Goal: Information Seeking & Learning: Learn about a topic

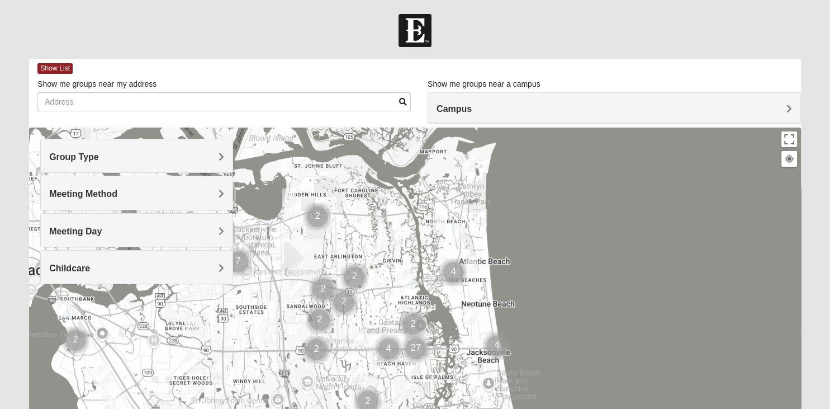
click at [111, 158] on h4 "Group Type" at bounding box center [136, 156] width 175 height 11
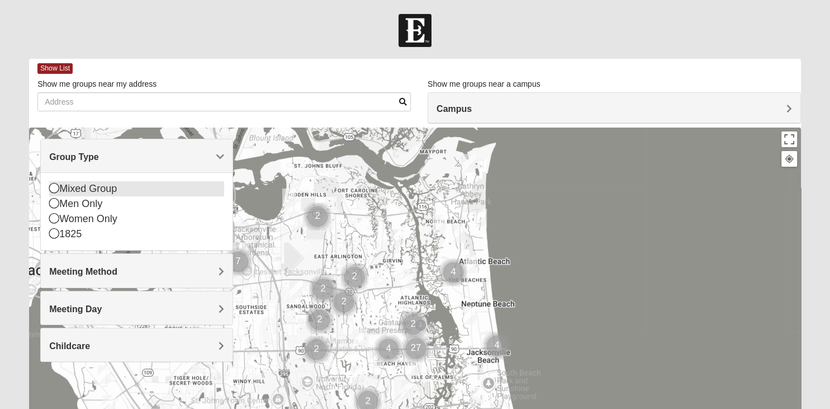
click at [54, 187] on icon at bounding box center [54, 188] width 10 height 10
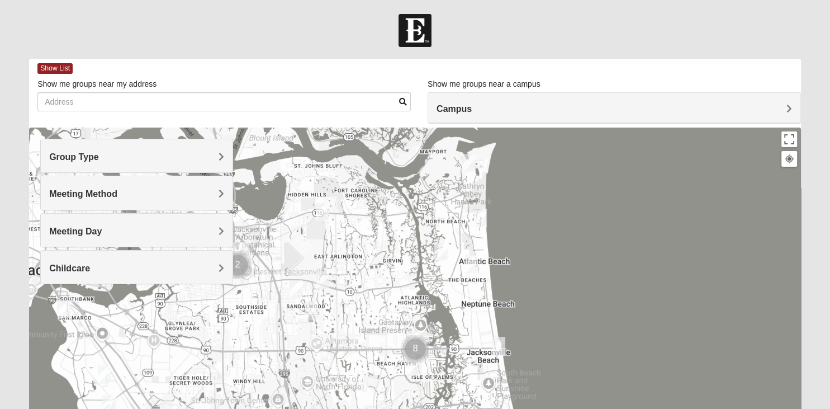
click at [99, 155] on span "Group Type" at bounding box center [74, 157] width 50 height 10
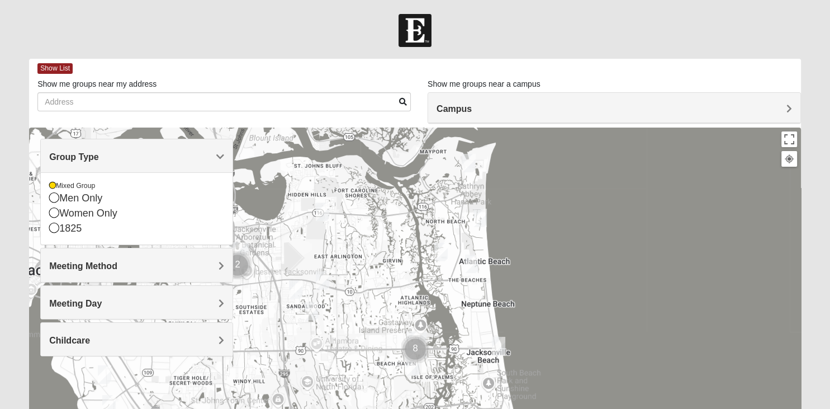
click at [99, 155] on span "Group Type" at bounding box center [74, 157] width 50 height 10
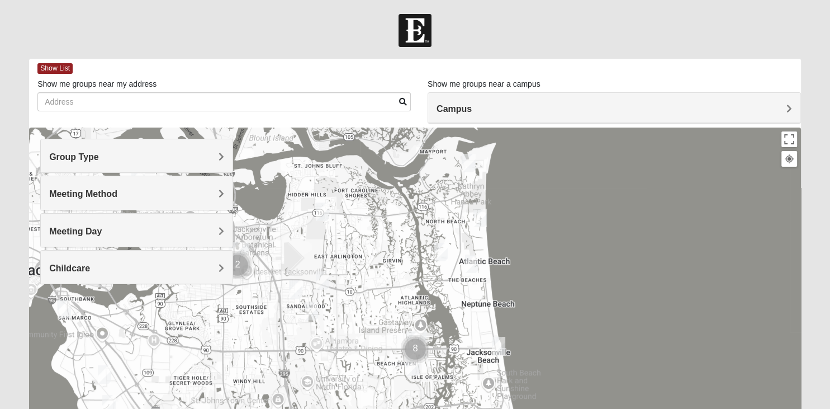
click at [218, 192] on h4 "Meeting Method" at bounding box center [136, 193] width 175 height 11
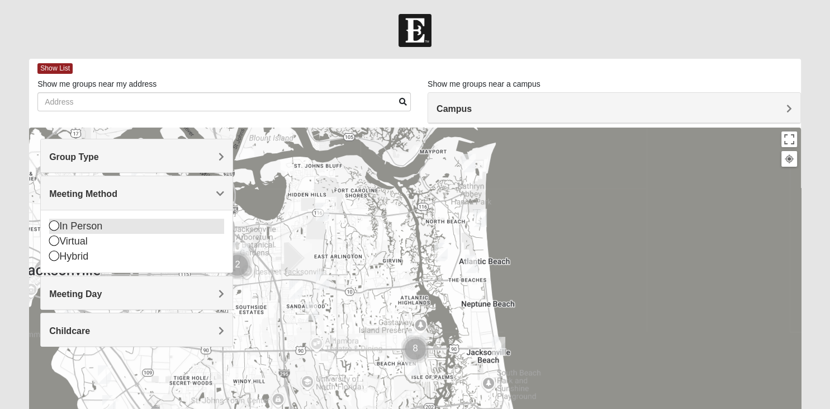
click at [56, 225] on icon at bounding box center [54, 225] width 10 height 10
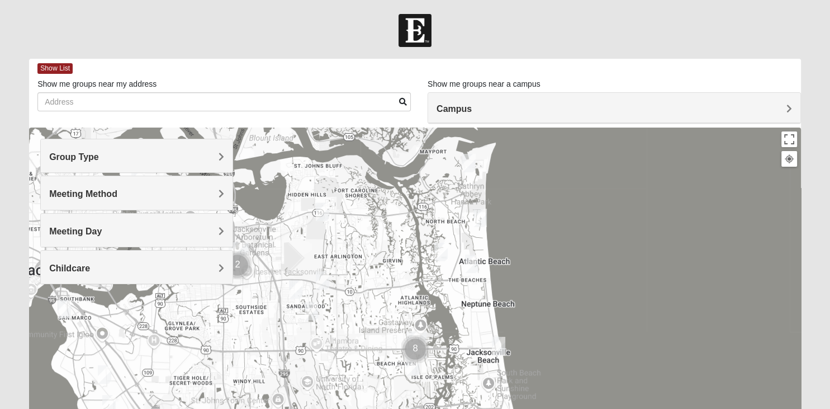
click at [115, 229] on h4 "Meeting Day" at bounding box center [136, 231] width 175 height 11
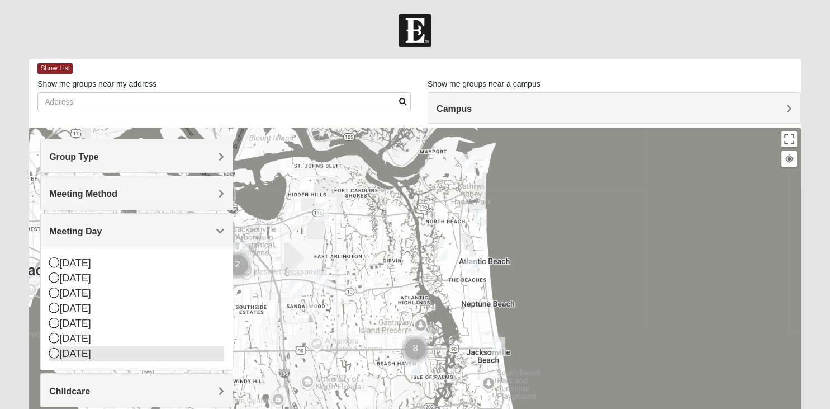
click at [54, 352] on icon at bounding box center [54, 353] width 10 height 10
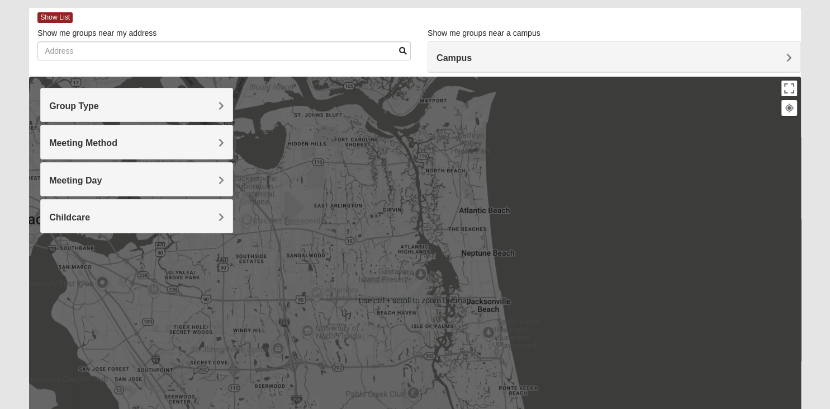
scroll to position [29, 0]
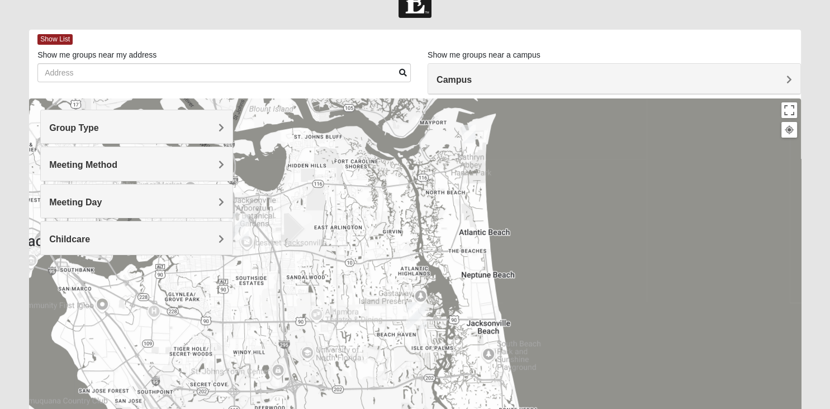
click at [416, 310] on img "San Pablo" at bounding box center [416, 315] width 29 height 36
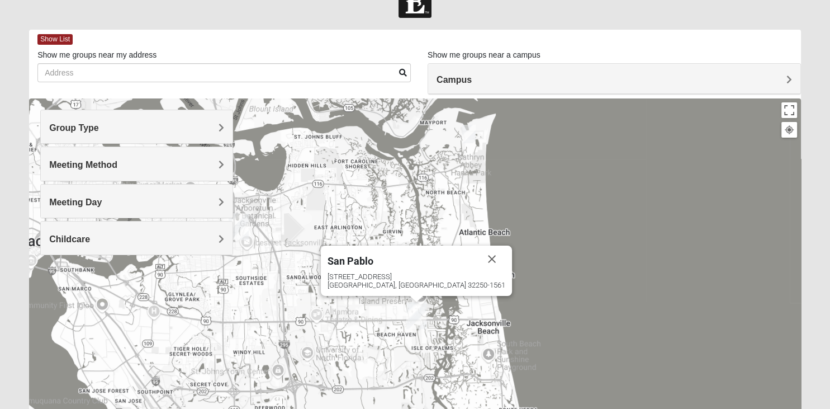
click at [416, 311] on img "San Pablo" at bounding box center [416, 315] width 29 height 36
click at [240, 222] on img "Arlington" at bounding box center [238, 227] width 29 height 36
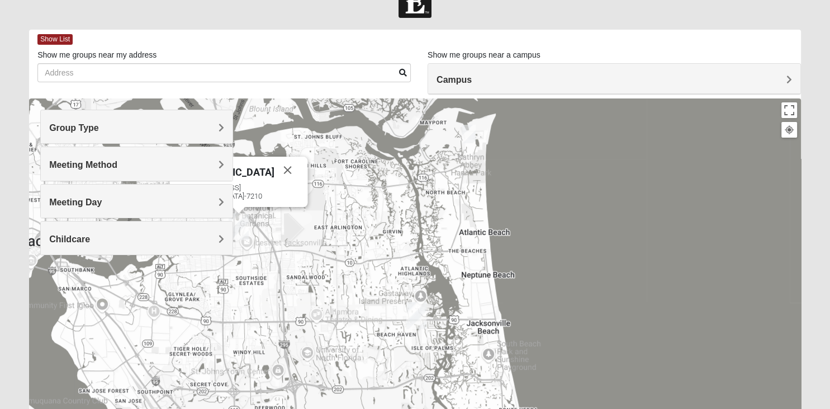
click at [110, 202] on h4 "Meeting Day" at bounding box center [136, 202] width 175 height 11
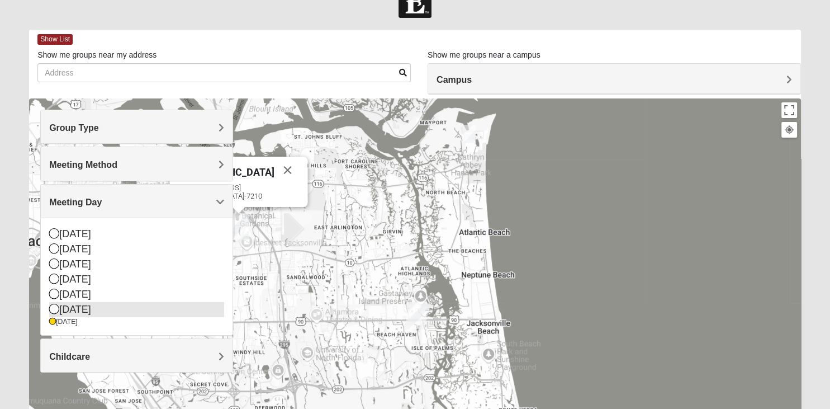
click at [55, 309] on icon at bounding box center [54, 309] width 10 height 10
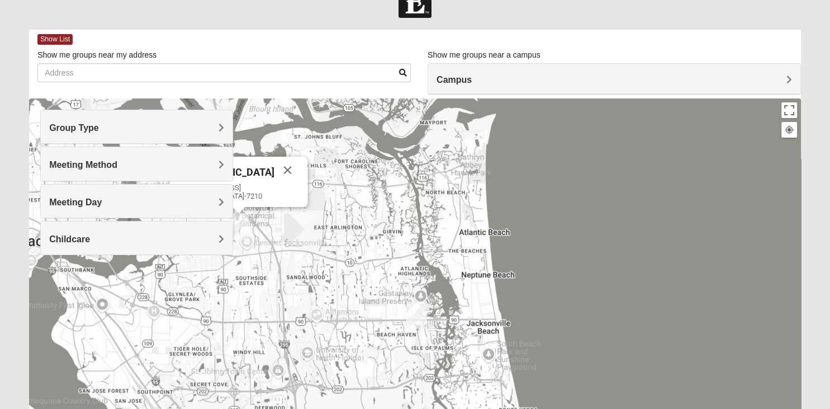
click at [195, 198] on h4 "Meeting Day" at bounding box center [136, 202] width 175 height 11
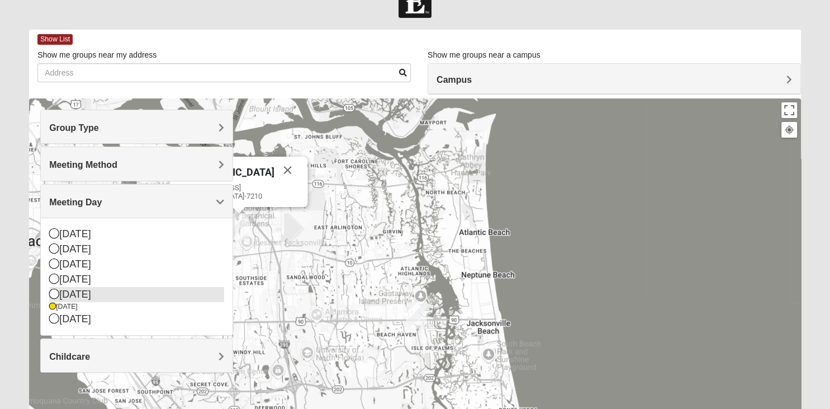
click at [54, 292] on icon at bounding box center [54, 293] width 10 height 10
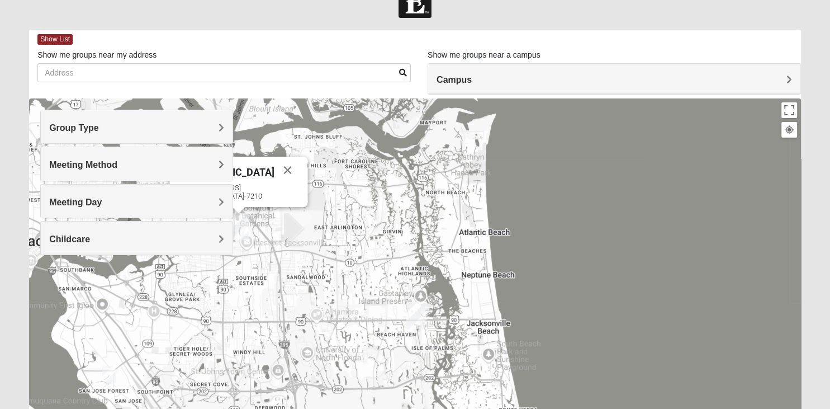
click at [154, 199] on h4 "Meeting Day" at bounding box center [136, 202] width 175 height 11
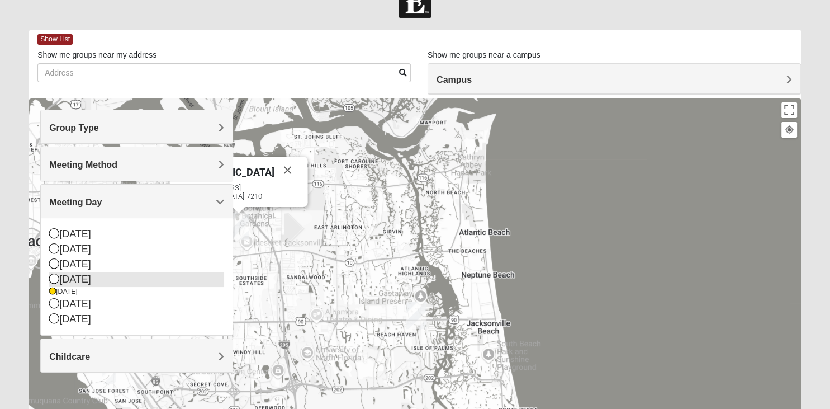
click at [53, 277] on icon at bounding box center [54, 278] width 10 height 10
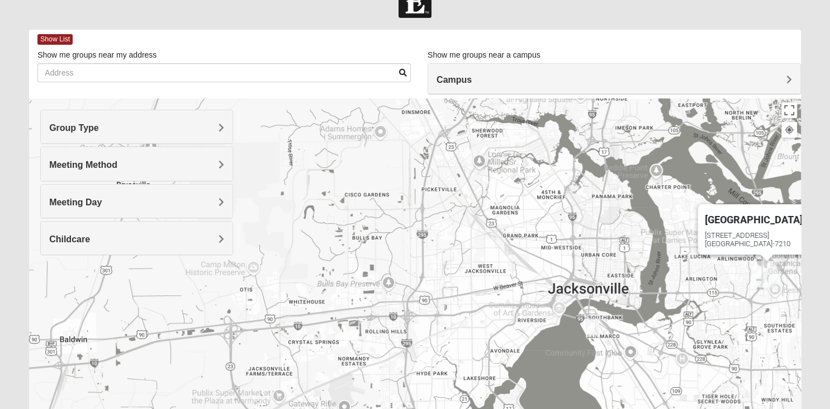
drag, startPoint x: 209, startPoint y: 299, endPoint x: 740, endPoint y: 348, distance: 533.3
click at [740, 348] on div "Arlington 651 Commerce Center Dr Jacksonville, FL 32225-7210" at bounding box center [415, 321] width 772 height 447
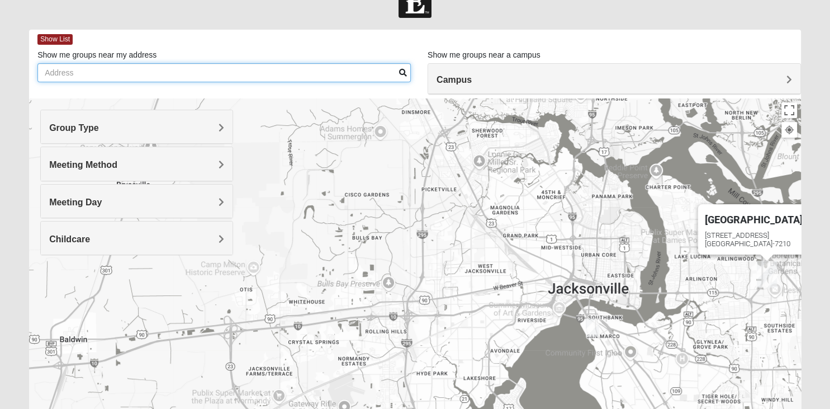
click at [84, 73] on input "Show me groups near my address" at bounding box center [223, 72] width 373 height 19
type input "32234"
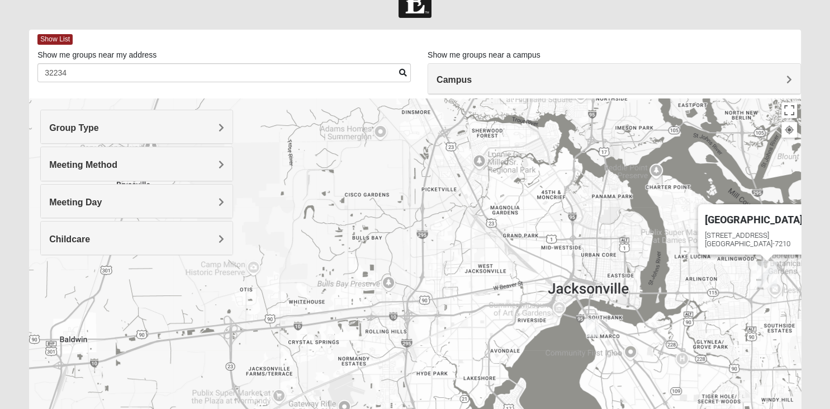
click at [402, 69] on span at bounding box center [403, 73] width 8 height 8
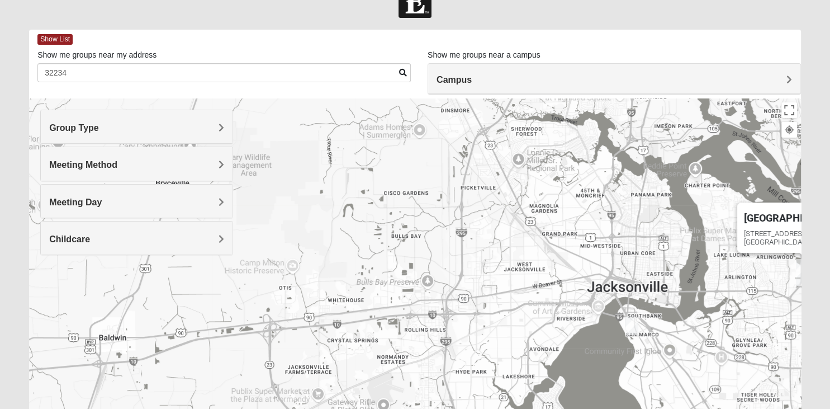
drag, startPoint x: 510, startPoint y: 234, endPoint x: 170, endPoint y: 372, distance: 366.5
click at [170, 372] on div "Arlington 651 Commerce Center Dr Jacksonville, FL 32225-7210" at bounding box center [415, 321] width 772 height 447
click at [108, 125] on h4 "Group Type" at bounding box center [136, 127] width 175 height 11
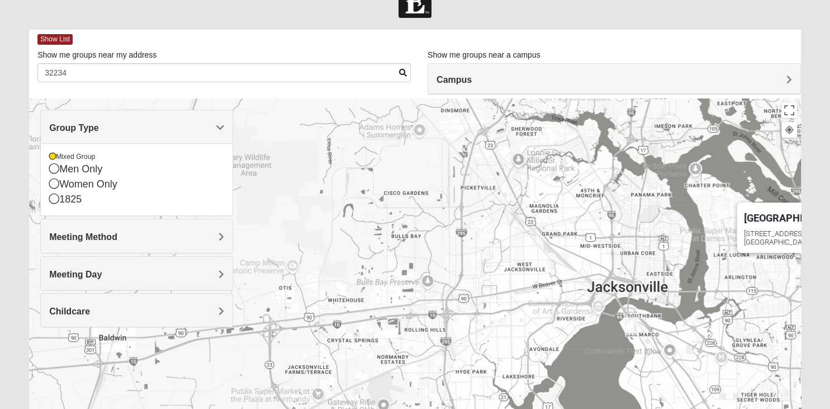
click at [99, 124] on span "Group Type" at bounding box center [74, 128] width 50 height 10
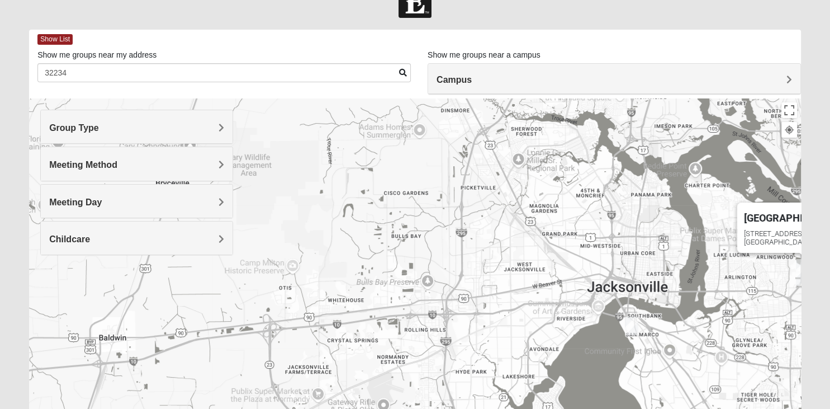
click at [206, 164] on h4 "Meeting Method" at bounding box center [136, 164] width 175 height 11
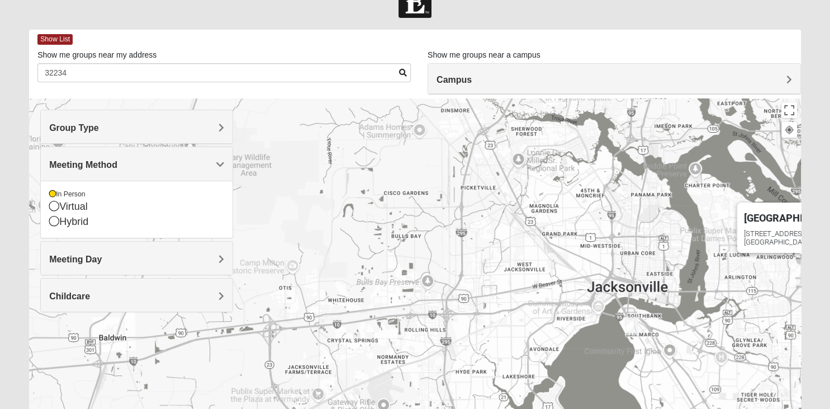
click at [117, 163] on span "Meeting Method" at bounding box center [83, 165] width 68 height 10
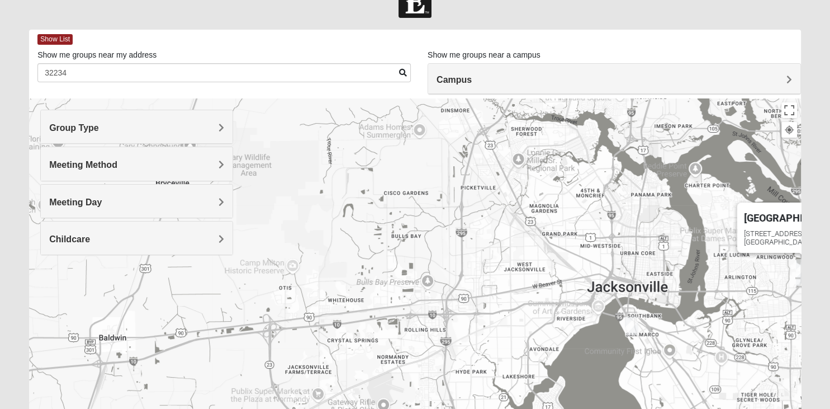
click at [205, 198] on h4 "Meeting Day" at bounding box center [136, 202] width 175 height 11
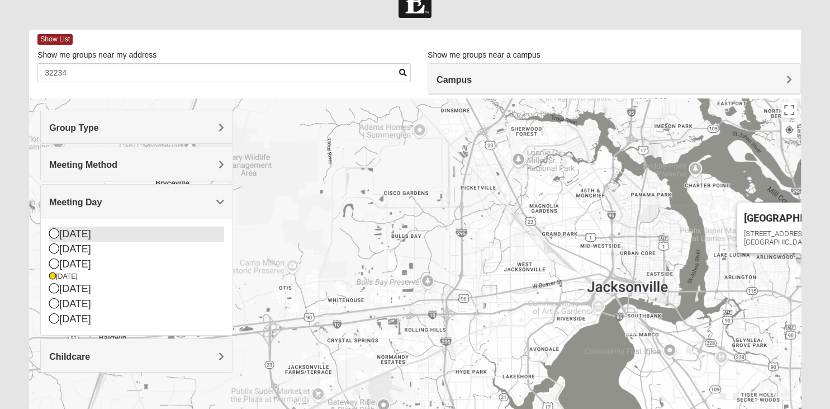
click at [55, 230] on icon at bounding box center [54, 233] width 10 height 10
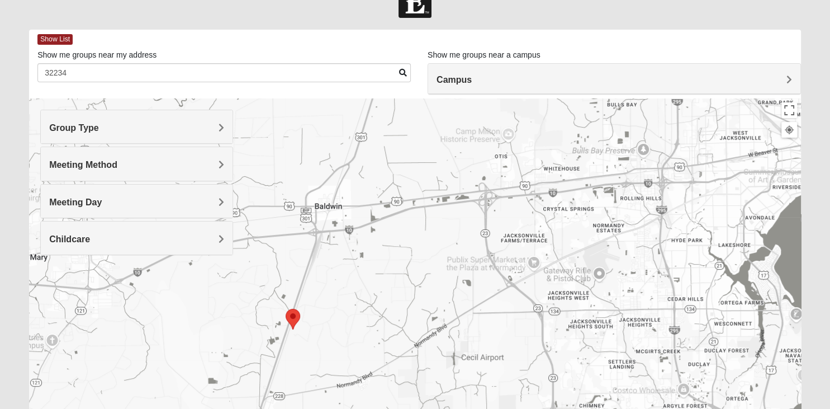
drag, startPoint x: 350, startPoint y: 302, endPoint x: 407, endPoint y: 285, distance: 59.6
click at [567, 170] on div "Arlington 651 Commerce Center Dr Jacksonville, FL 32225-7210" at bounding box center [415, 321] width 772 height 447
click at [293, 317] on img "Selected Address" at bounding box center [292, 321] width 23 height 30
click at [292, 315] on img "Selected Address" at bounding box center [292, 321] width 23 height 30
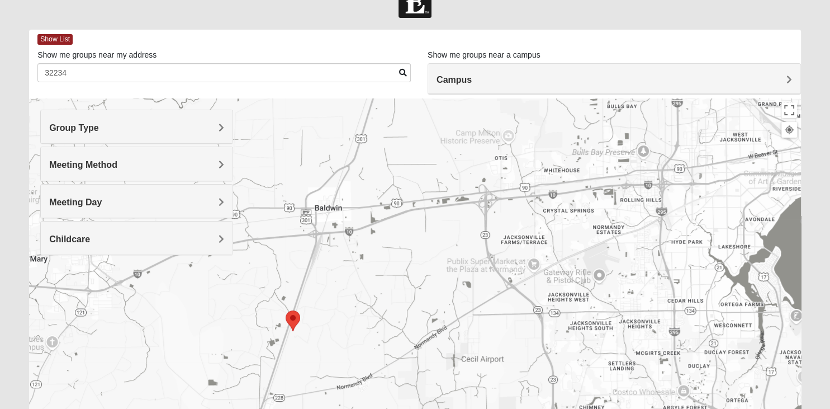
click at [292, 315] on img "Selected Address" at bounding box center [292, 321] width 23 height 30
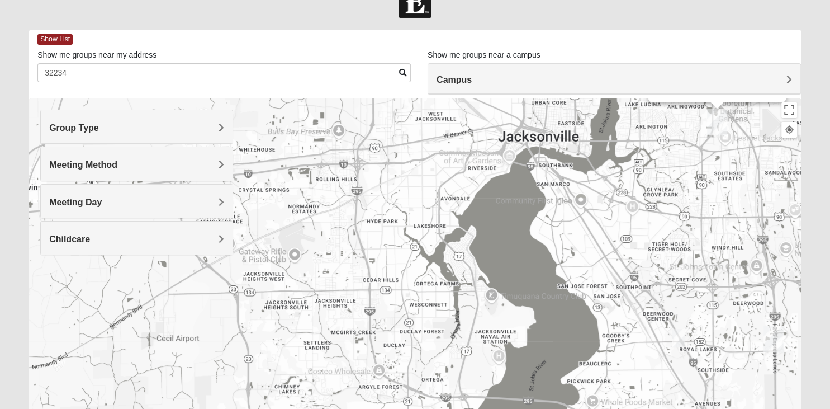
drag, startPoint x: 410, startPoint y: 291, endPoint x: 104, endPoint y: 269, distance: 306.6
click at [104, 269] on div "Arlington 651 Commerce Center Dr Jacksonville, FL 32225-7210" at bounding box center [415, 321] width 772 height 447
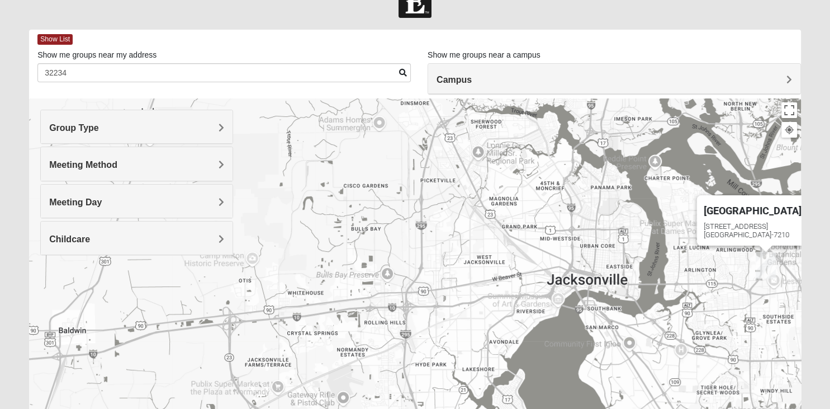
drag, startPoint x: 366, startPoint y: 197, endPoint x: 414, endPoint y: 339, distance: 149.9
click at [414, 339] on div "Arlington 651 Commerce Center Dr Jacksonville, FL 32225-7210" at bounding box center [415, 321] width 772 height 447
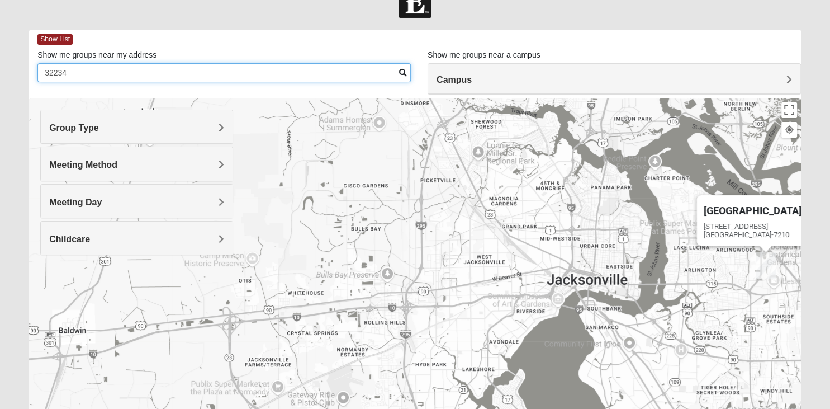
drag, startPoint x: 77, startPoint y: 75, endPoint x: -29, endPoint y: 70, distance: 105.7
click at [37, 70] on input "32234" at bounding box center [223, 72] width 373 height 19
type input "chaffee rd"
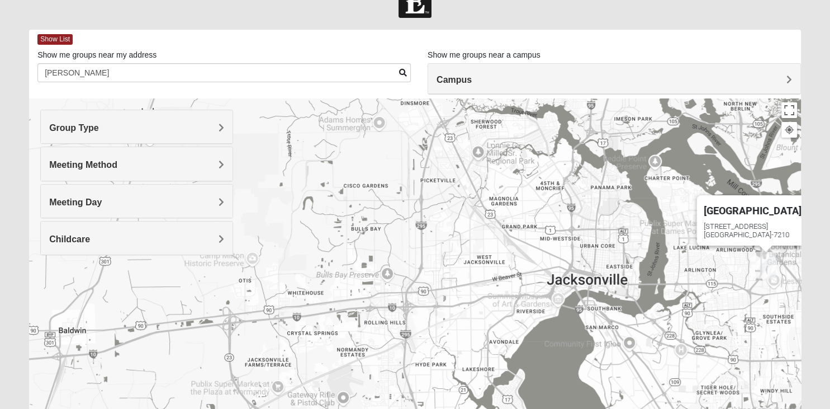
click at [402, 70] on span at bounding box center [403, 73] width 8 height 8
click at [401, 70] on span at bounding box center [403, 73] width 8 height 8
click at [90, 163] on span "Meeting Method" at bounding box center [83, 165] width 68 height 10
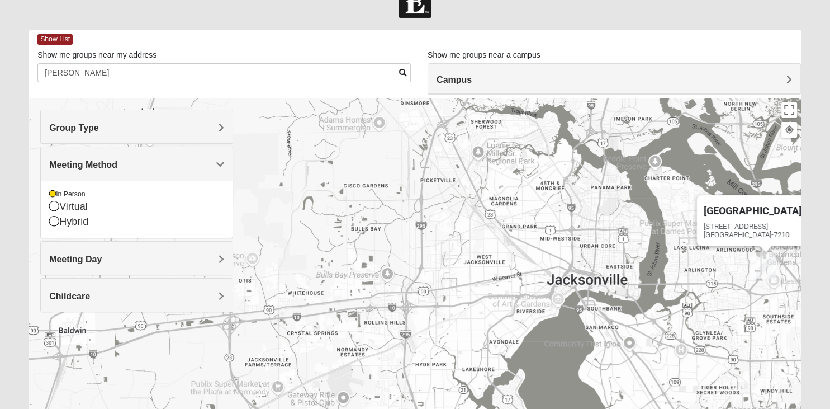
click at [202, 160] on h4 "Meeting Method" at bounding box center [136, 164] width 175 height 11
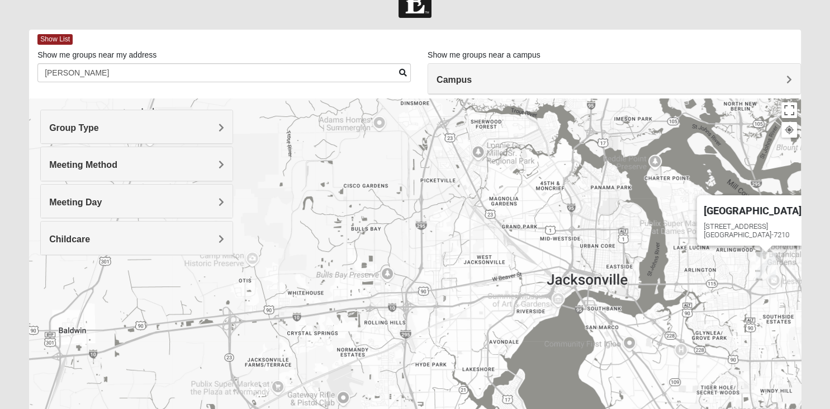
click at [196, 200] on div "Meeting Day" at bounding box center [137, 200] width 192 height 33
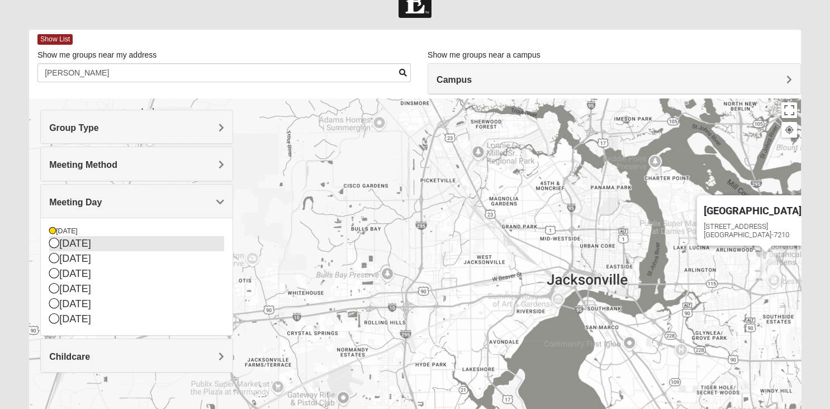
click at [54, 243] on icon at bounding box center [54, 243] width 10 height 10
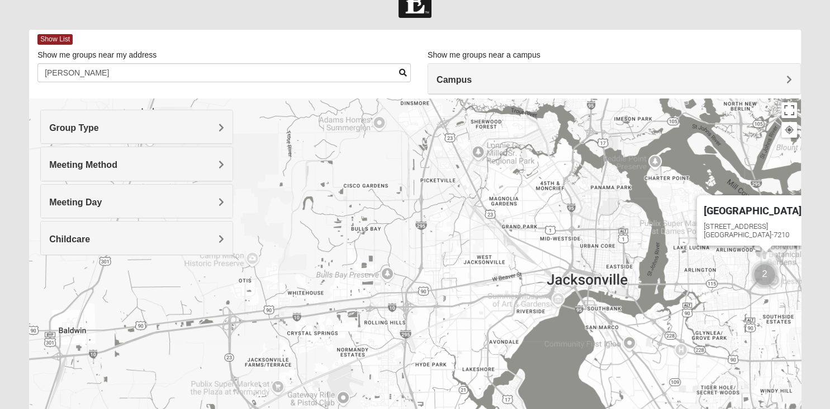
click at [77, 197] on h4 "Meeting Day" at bounding box center [136, 202] width 175 height 11
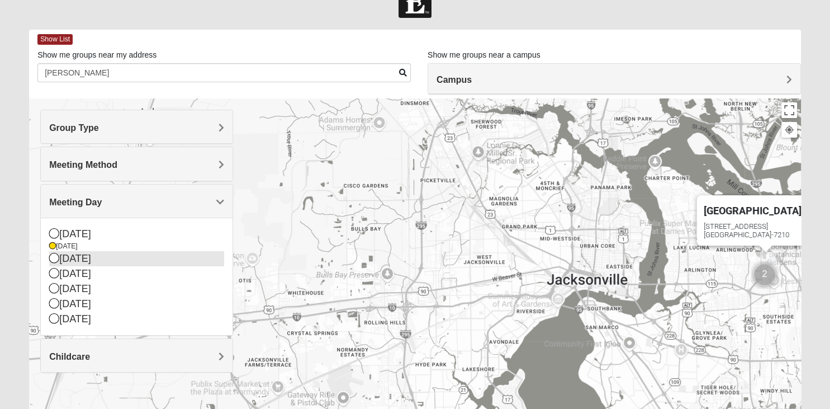
click at [54, 256] on icon at bounding box center [54, 258] width 10 height 10
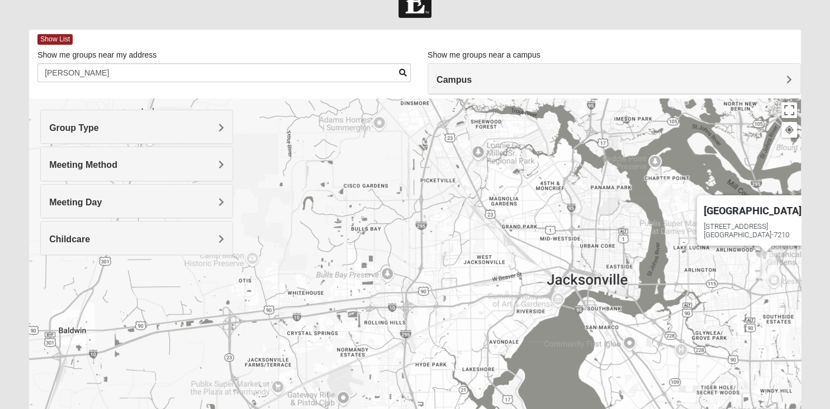
click at [83, 201] on span "Meeting Day" at bounding box center [75, 202] width 53 height 10
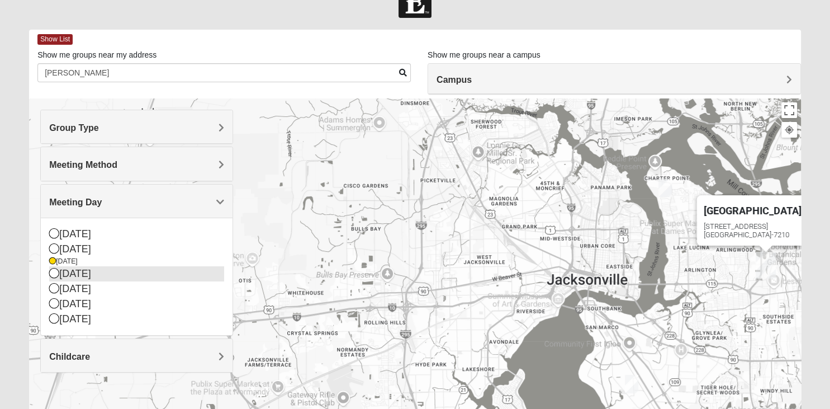
click at [54, 272] on icon at bounding box center [54, 273] width 10 height 10
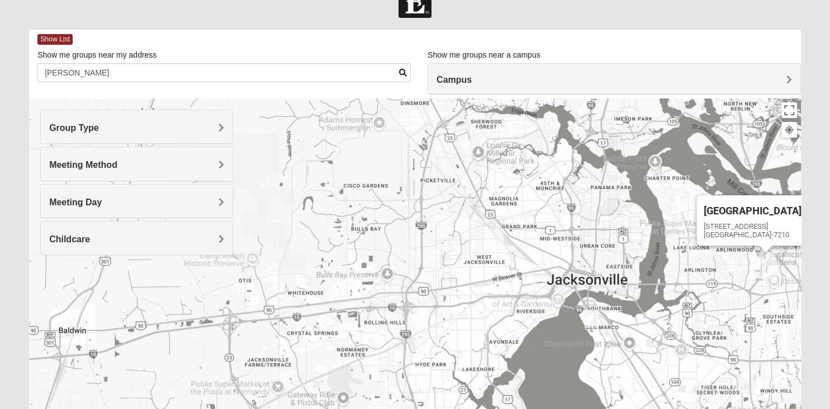
click at [89, 194] on div "Meeting Day" at bounding box center [137, 200] width 192 height 33
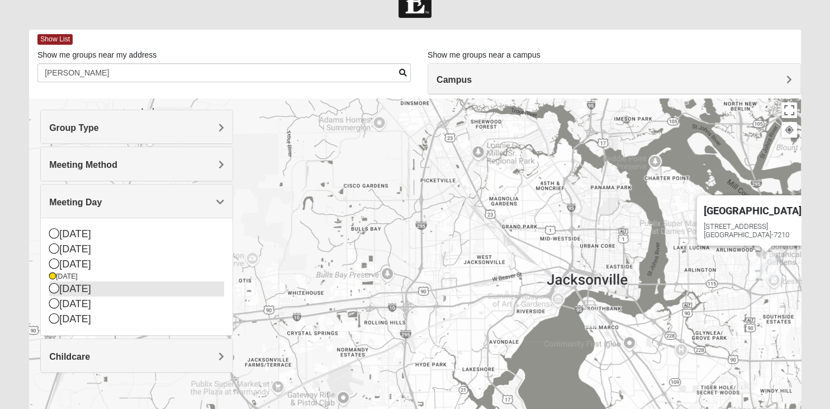
click at [53, 284] on icon at bounding box center [54, 288] width 10 height 10
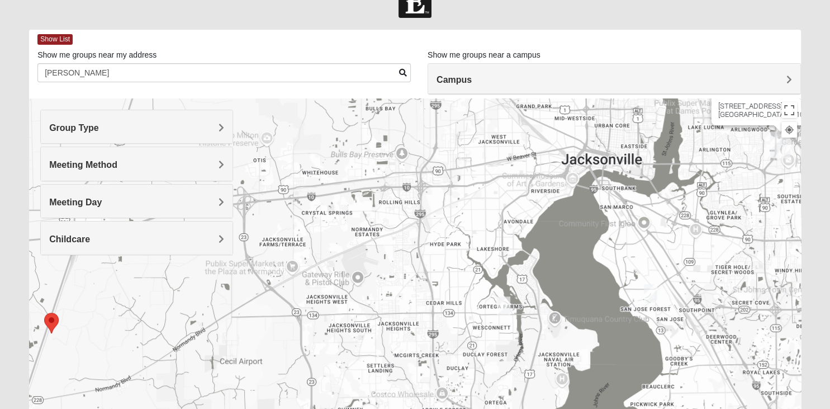
drag, startPoint x: 305, startPoint y: 297, endPoint x: 320, endPoint y: 177, distance: 121.1
click at [320, 177] on div "Arlington 651 Commerce Center Dr Jacksonville, FL 32225-7210" at bounding box center [415, 321] width 772 height 447
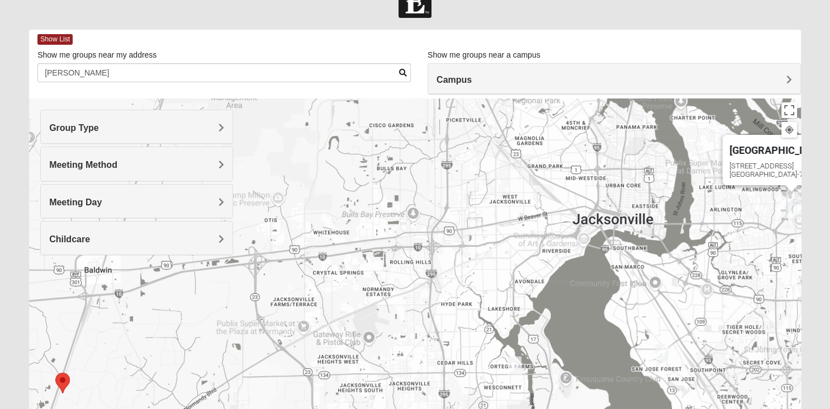
drag, startPoint x: 324, startPoint y: 211, endPoint x: 334, endPoint y: 246, distance: 35.9
click at [334, 246] on div "Arlington 651 Commerce Center Dr Jacksonville, FL 32225-7210" at bounding box center [415, 321] width 772 height 447
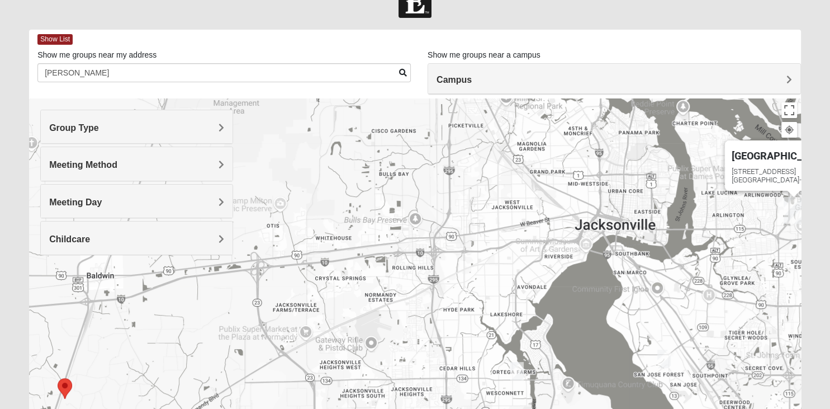
click at [104, 201] on h4 "Meeting Day" at bounding box center [136, 202] width 175 height 11
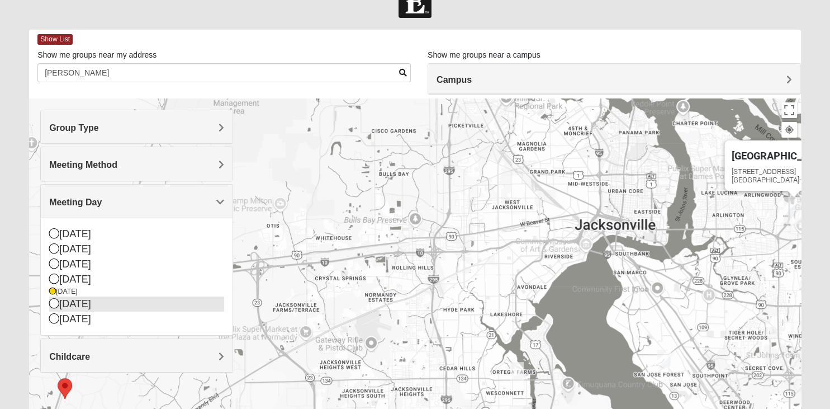
click at [54, 301] on icon at bounding box center [54, 303] width 10 height 10
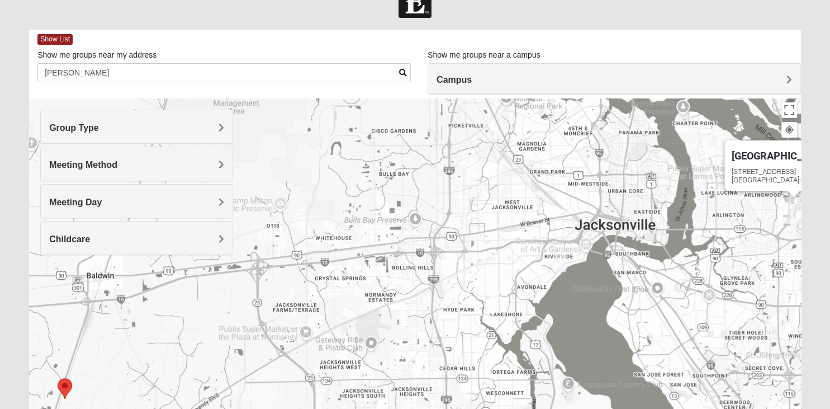
click at [140, 201] on h4 "Meeting Day" at bounding box center [136, 202] width 175 height 11
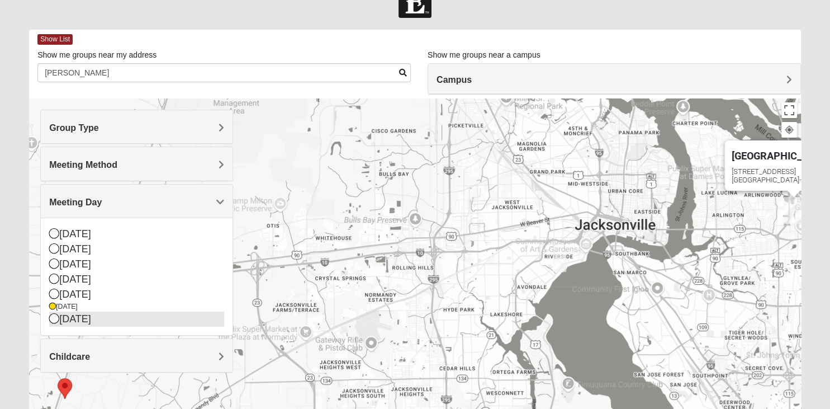
click at [55, 312] on div "[DATE]" at bounding box center [136, 318] width 175 height 15
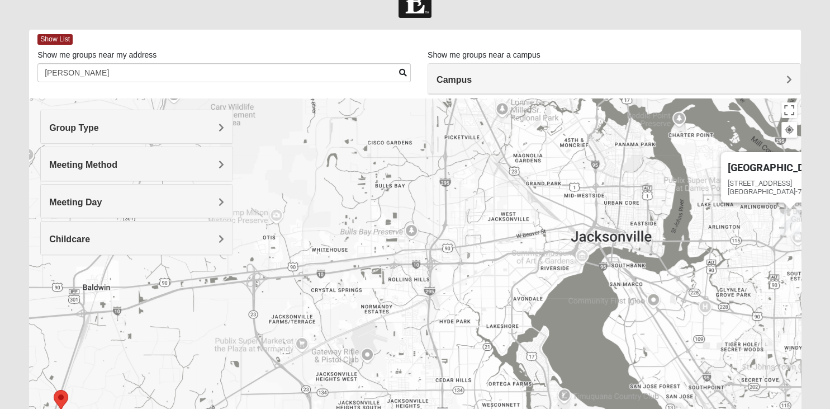
drag, startPoint x: 407, startPoint y: 242, endPoint x: 413, endPoint y: 249, distance: 9.1
click at [413, 249] on div "Arlington 651 Commerce Center Dr Jacksonville, FL 32225-7210" at bounding box center [415, 321] width 772 height 447
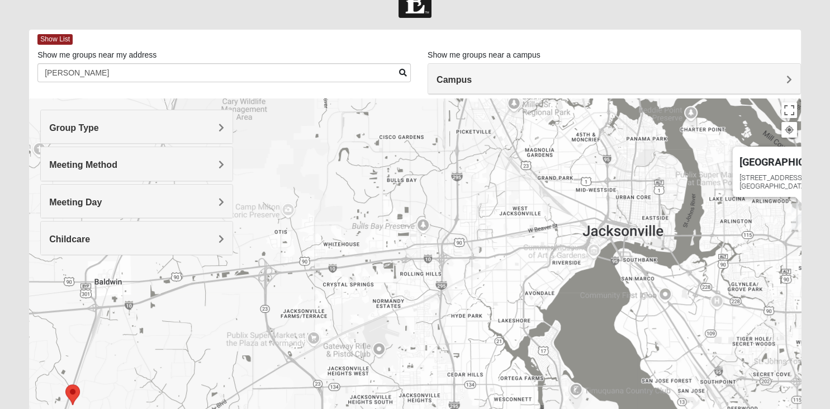
click at [125, 197] on h4 "Meeting Day" at bounding box center [136, 202] width 175 height 11
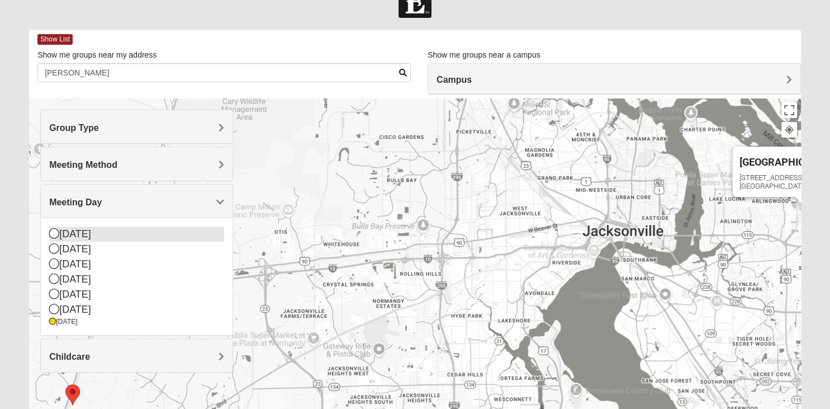
click at [54, 233] on icon at bounding box center [54, 233] width 10 height 10
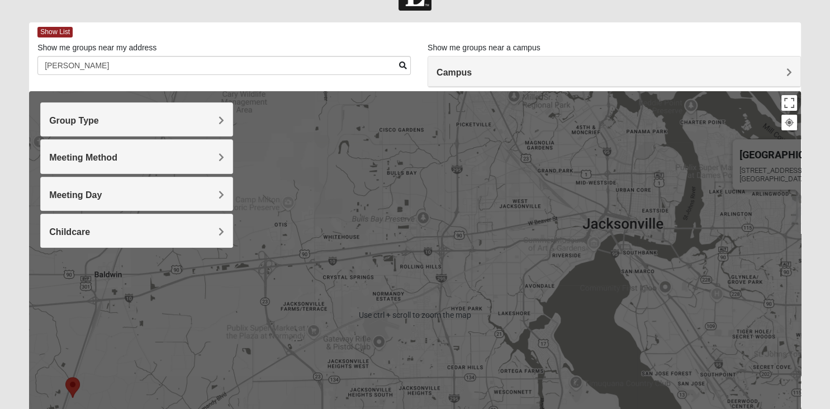
scroll to position [0, 0]
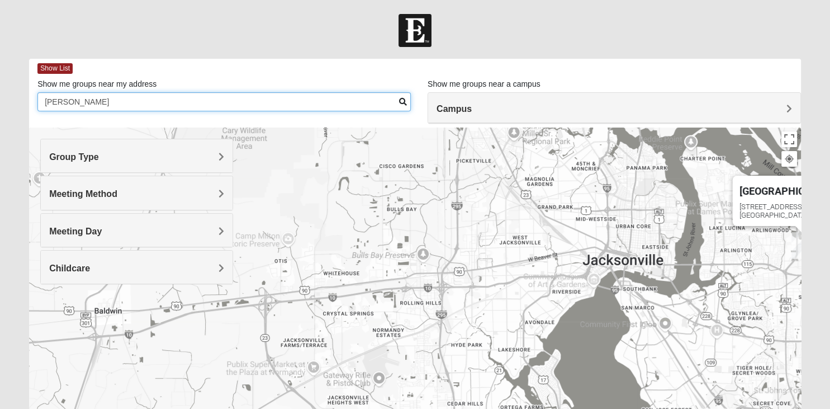
click at [88, 100] on input "chaffee rd" at bounding box center [223, 101] width 373 height 19
drag, startPoint x: 88, startPoint y: 100, endPoint x: -29, endPoint y: 98, distance: 116.8
click at [37, 98] on input "chaffee rd" at bounding box center [223, 101] width 373 height 19
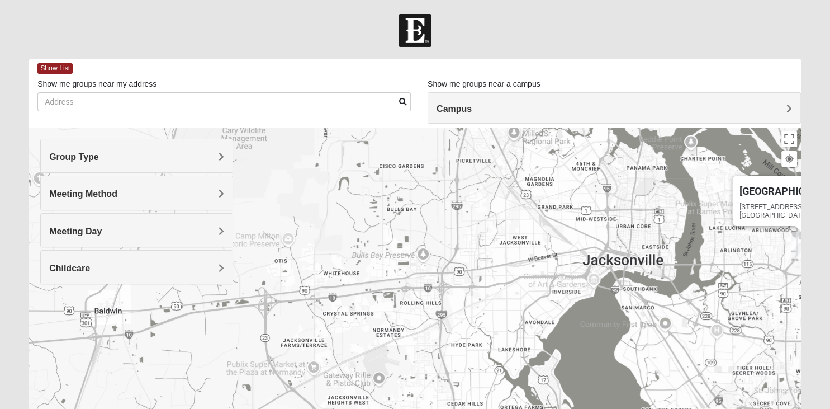
click at [86, 229] on span "Meeting Day" at bounding box center [75, 231] width 53 height 10
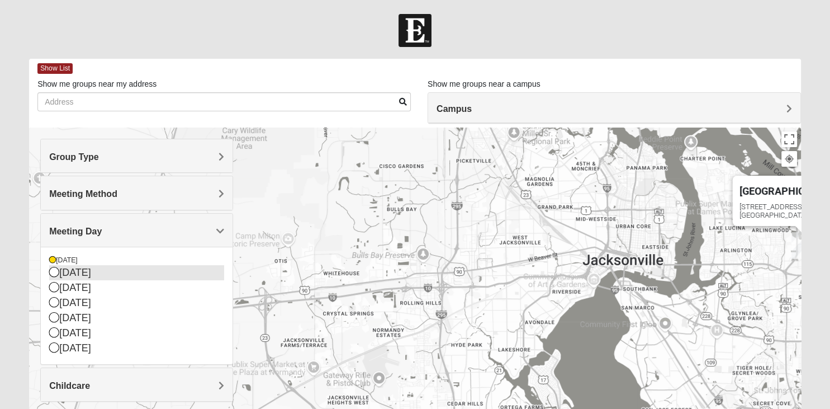
click at [54, 272] on icon at bounding box center [54, 272] width 10 height 10
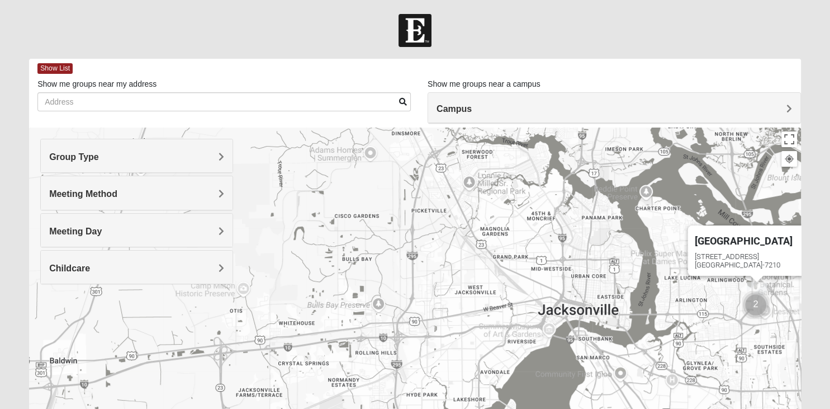
drag, startPoint x: 532, startPoint y: 318, endPoint x: 485, endPoint y: 366, distance: 67.2
click at [485, 366] on div "Arlington 651 Commerce Center Dr Jacksonville, FL 32225-7210" at bounding box center [415, 350] width 772 height 447
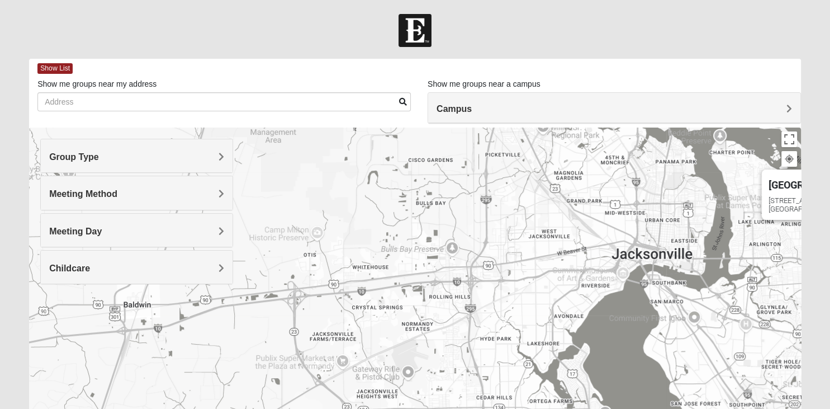
drag, startPoint x: 320, startPoint y: 272, endPoint x: 394, endPoint y: 218, distance: 91.2
click at [394, 218] on div "Arlington 651 Commerce Center Dr Jacksonville, FL 32225-7210" at bounding box center [415, 350] width 772 height 447
click at [218, 229] on h4 "Meeting Day" at bounding box center [136, 231] width 175 height 11
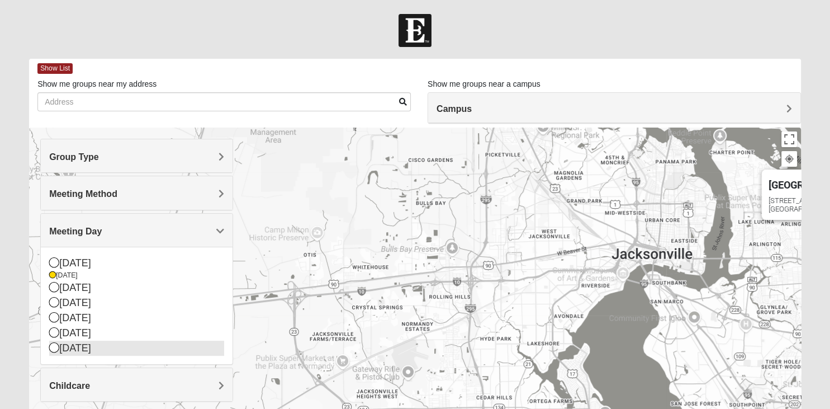
click at [53, 344] on icon at bounding box center [54, 347] width 10 height 10
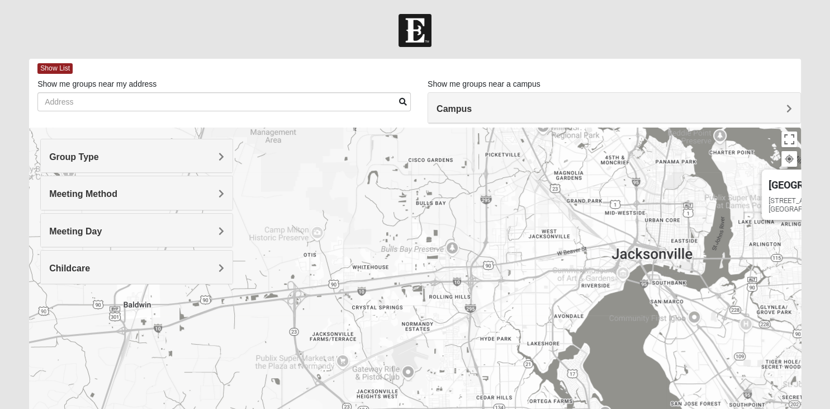
click at [173, 226] on h4 "Meeting Day" at bounding box center [136, 231] width 175 height 11
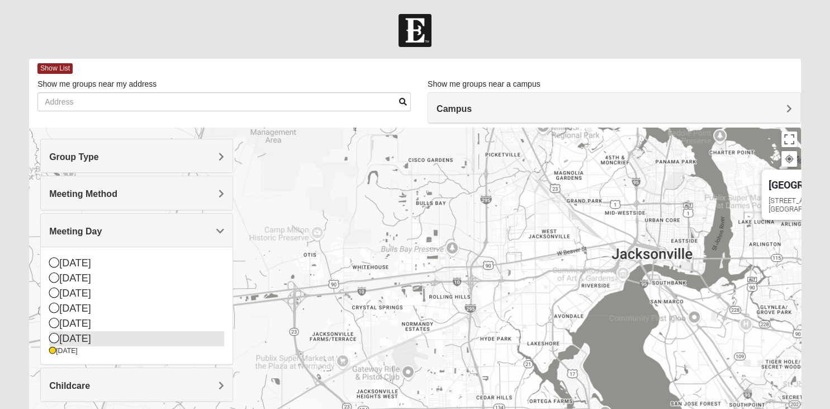
click at [56, 337] on icon at bounding box center [54, 338] width 10 height 10
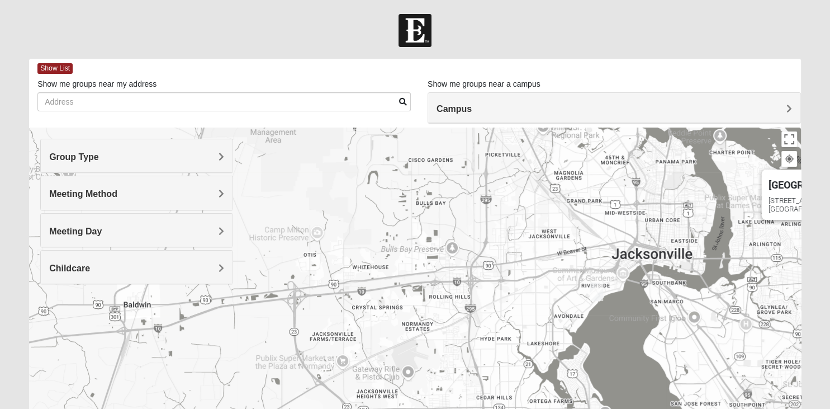
click at [596, 290] on img "Mixed Holleman 32205" at bounding box center [596, 291] width 22 height 27
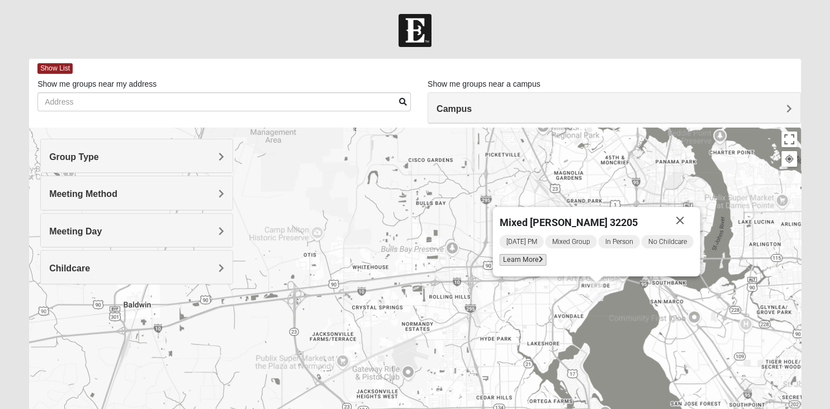
click at [534, 259] on span "Learn More" at bounding box center [522, 260] width 47 height 12
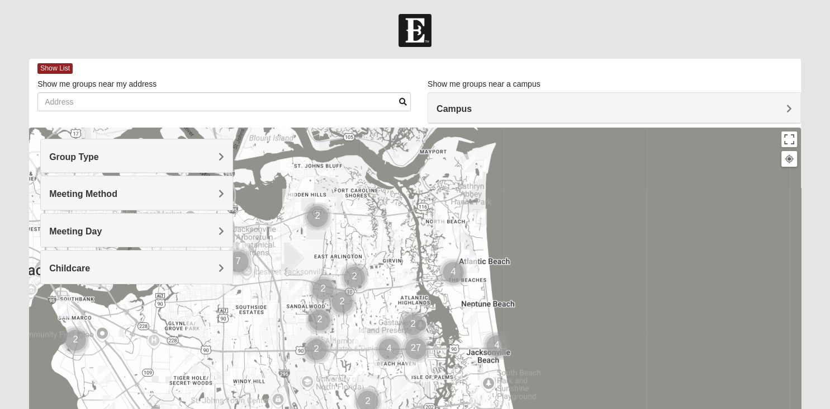
click at [129, 155] on h4 "Group Type" at bounding box center [136, 156] width 175 height 11
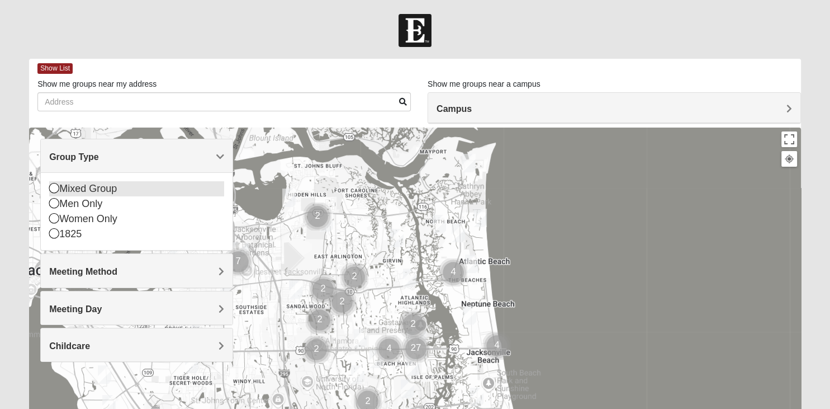
click at [53, 187] on icon at bounding box center [54, 188] width 10 height 10
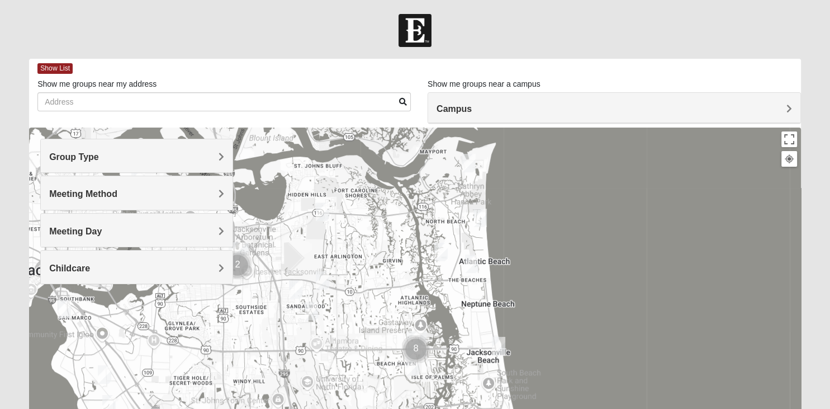
click at [69, 191] on span "Meeting Method" at bounding box center [83, 194] width 68 height 10
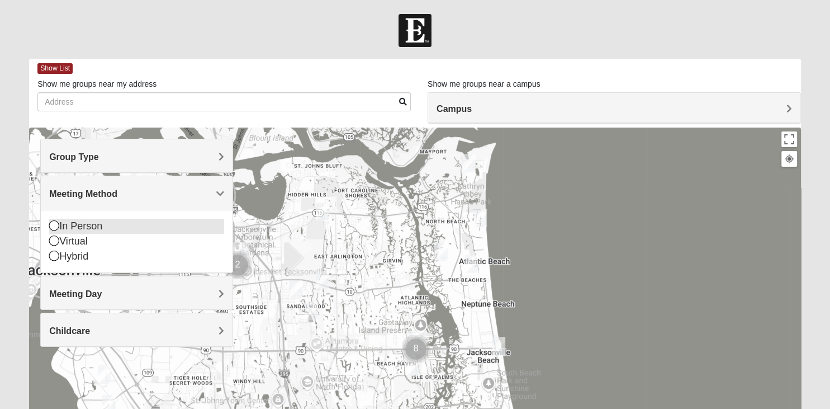
click at [55, 225] on icon at bounding box center [54, 225] width 10 height 10
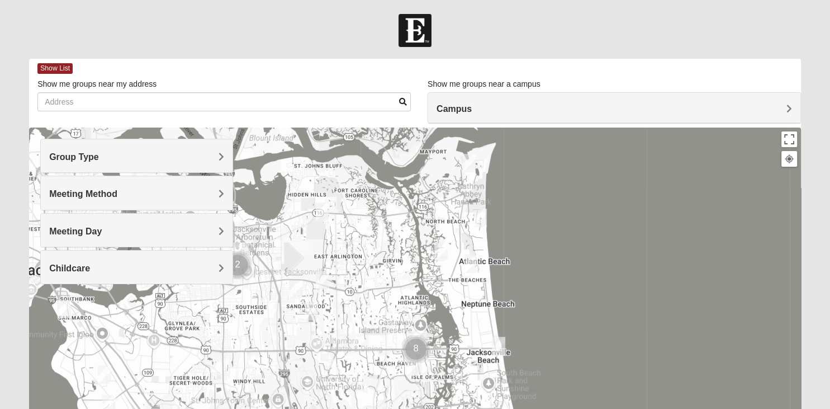
click at [70, 230] on span "Meeting Day" at bounding box center [75, 231] width 53 height 10
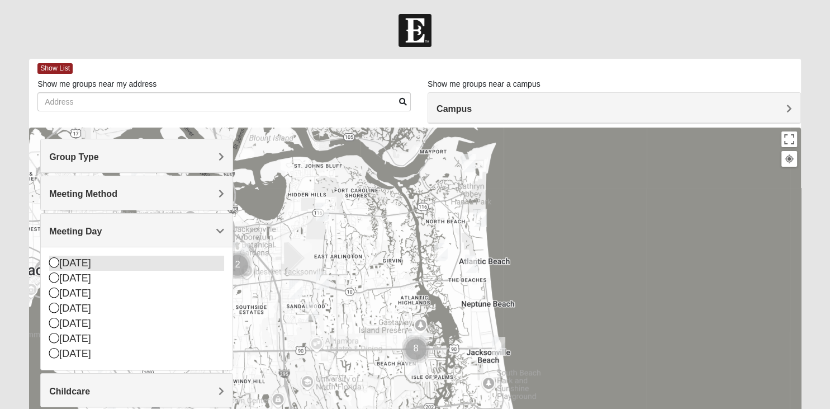
click at [55, 263] on icon at bounding box center [54, 262] width 10 height 10
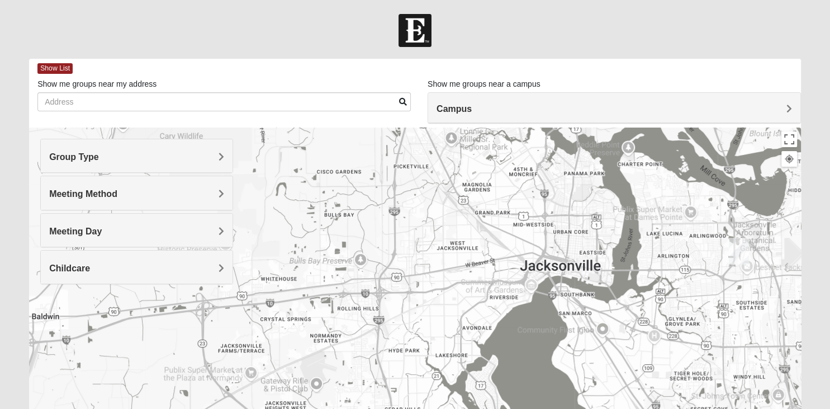
drag, startPoint x: 252, startPoint y: 274, endPoint x: 753, endPoint y: 269, distance: 501.4
click at [753, 269] on div at bounding box center [415, 350] width 772 height 447
click at [102, 228] on span "Meeting Day" at bounding box center [75, 231] width 53 height 10
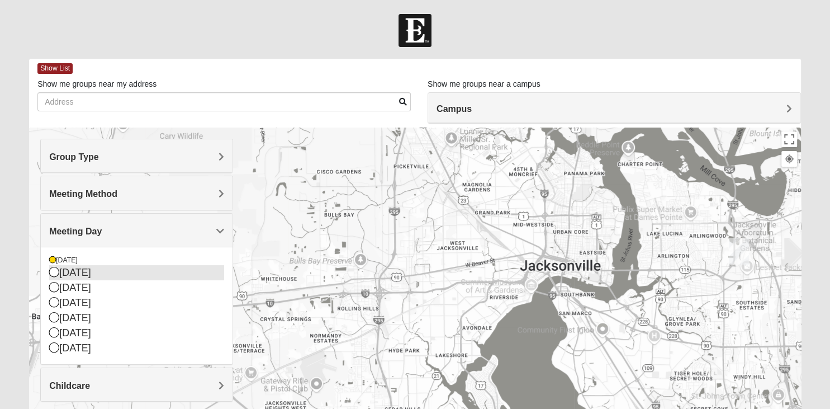
click at [54, 270] on icon at bounding box center [54, 272] width 10 height 10
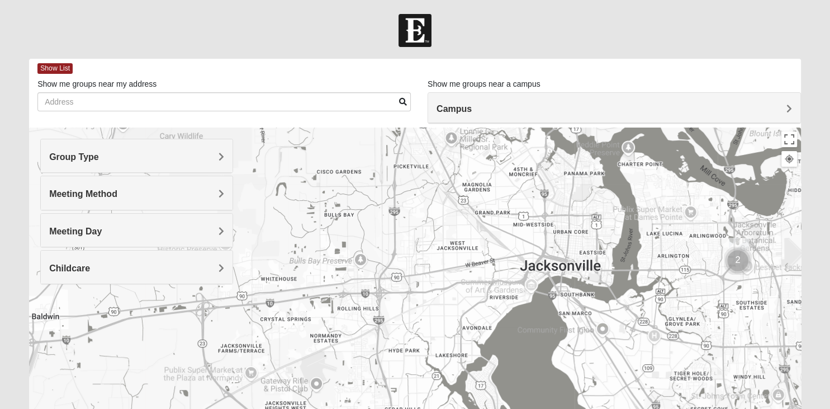
click at [160, 231] on h4 "Meeting Day" at bounding box center [136, 231] width 175 height 11
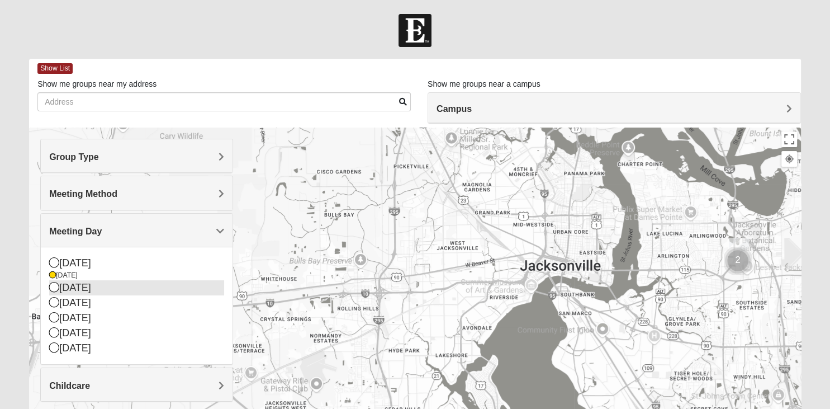
click at [55, 285] on icon at bounding box center [54, 287] width 10 height 10
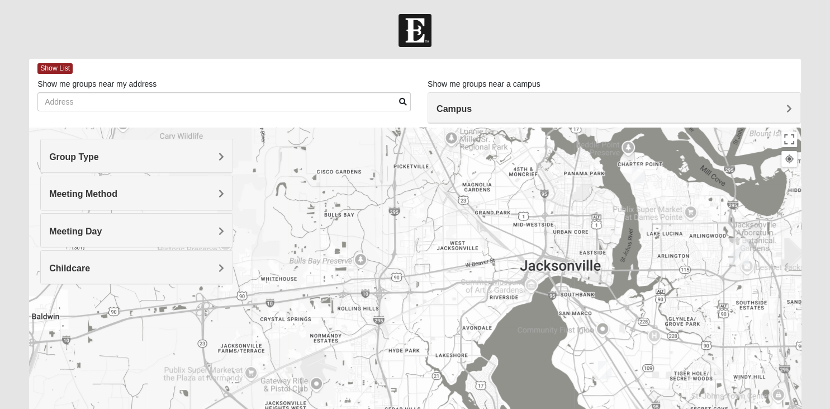
click at [121, 229] on h4 "Meeting Day" at bounding box center [136, 231] width 175 height 11
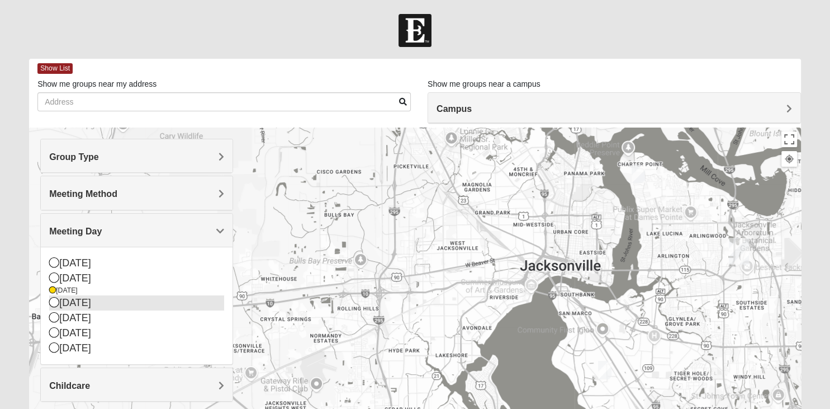
click at [52, 301] on icon at bounding box center [54, 302] width 10 height 10
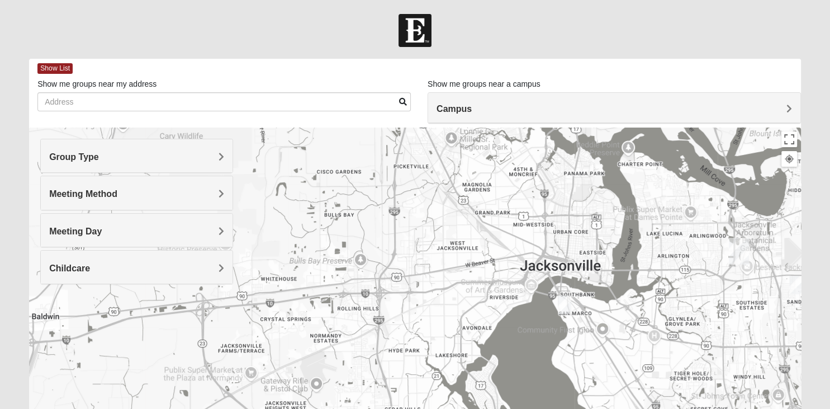
click at [151, 223] on div "Meeting Day" at bounding box center [137, 230] width 192 height 33
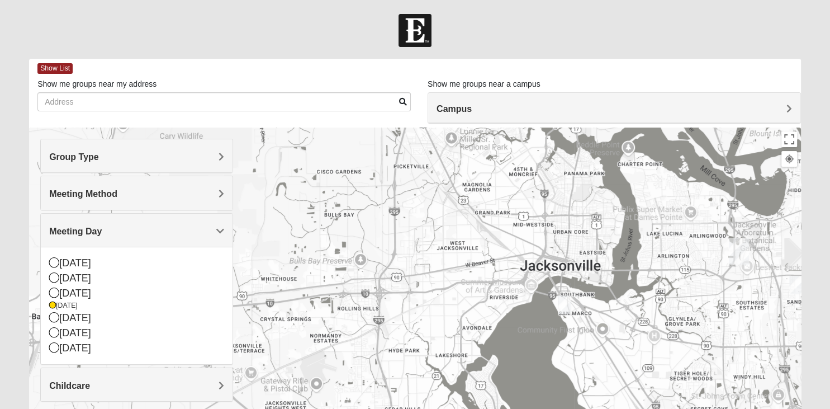
click at [565, 303] on img "Mixed Thompson 32207" at bounding box center [564, 304] width 22 height 27
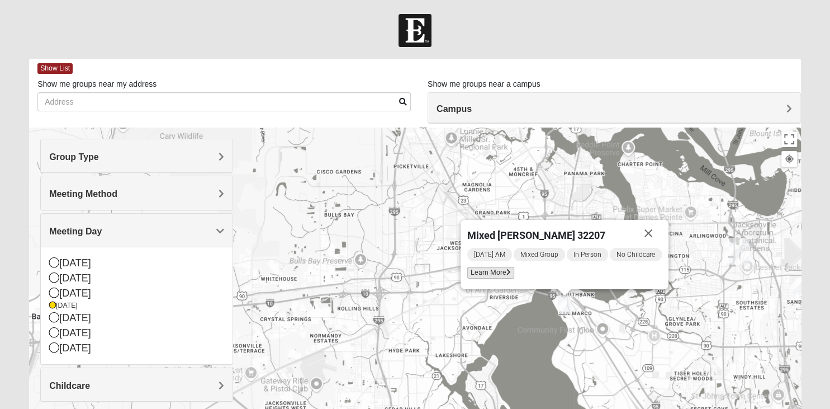
click at [484, 271] on span "Learn More" at bounding box center [490, 273] width 47 height 12
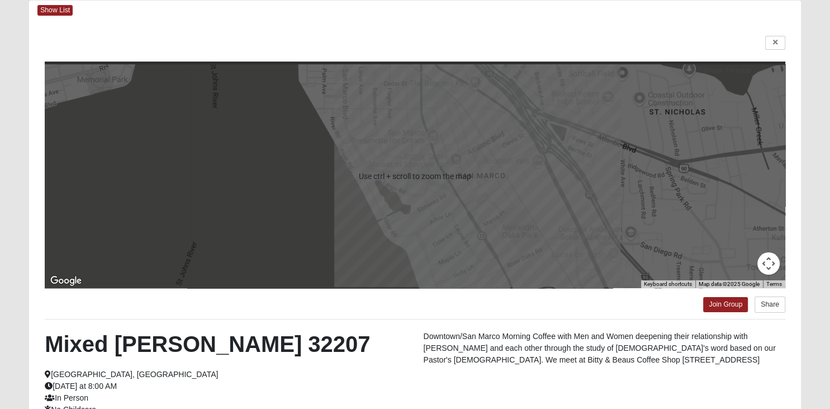
scroll to position [118, 0]
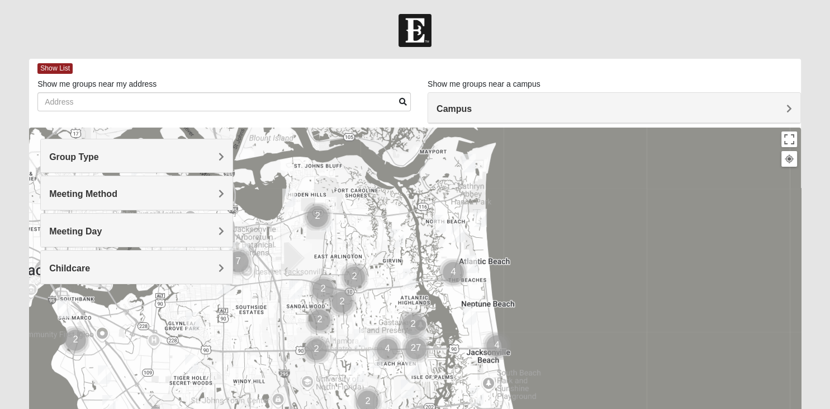
click at [191, 159] on h4 "Group Type" at bounding box center [136, 156] width 175 height 11
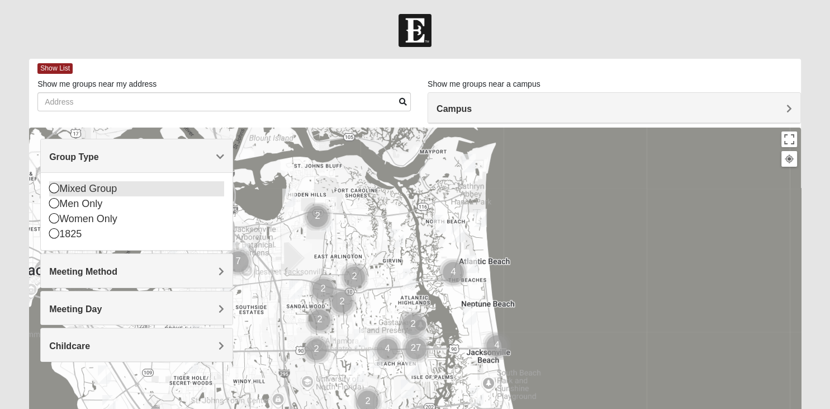
click at [53, 187] on icon at bounding box center [54, 188] width 10 height 10
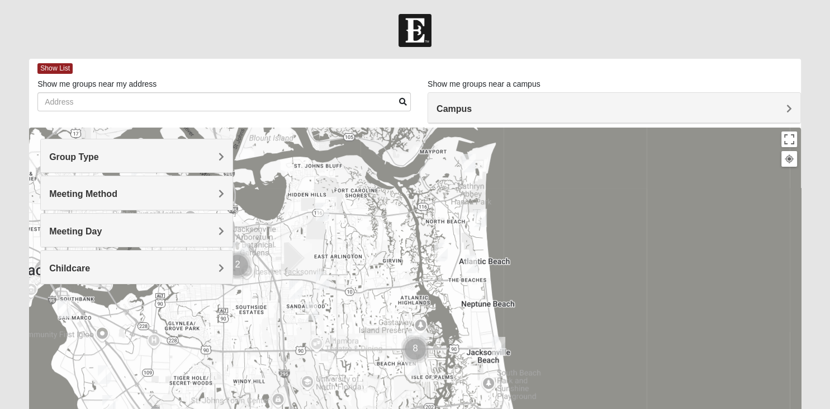
click at [87, 193] on span "Meeting Method" at bounding box center [83, 194] width 68 height 10
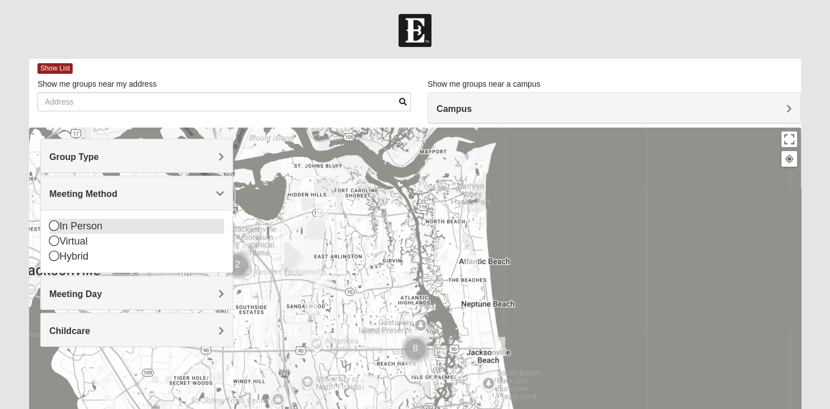
click at [56, 225] on icon at bounding box center [54, 225] width 10 height 10
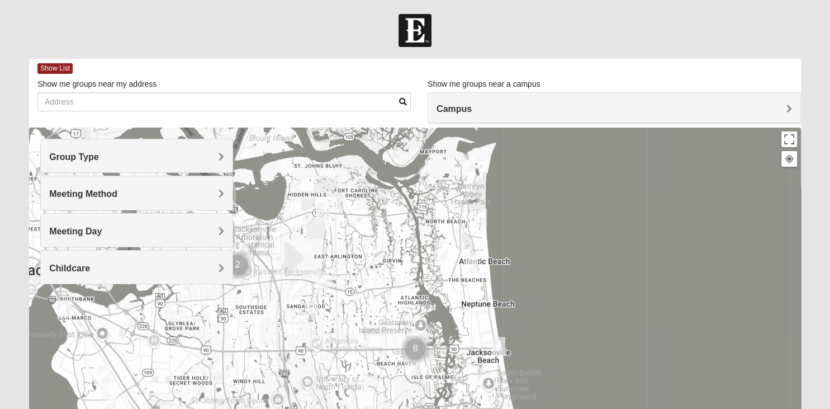
click at [110, 232] on h4 "Meeting Day" at bounding box center [136, 231] width 175 height 11
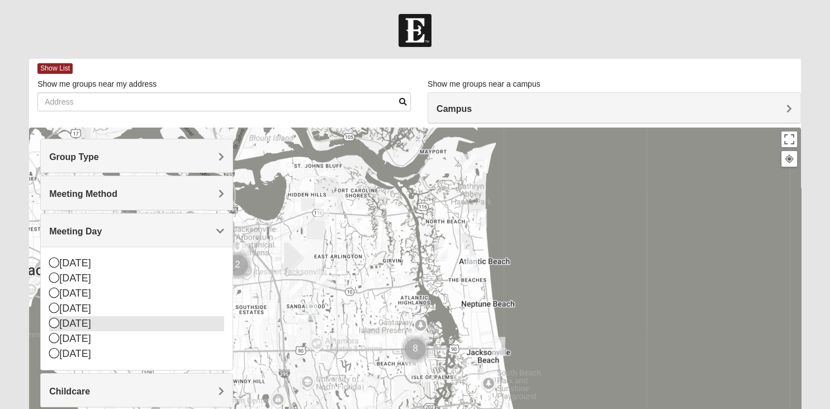
click at [54, 321] on icon at bounding box center [54, 323] width 10 height 10
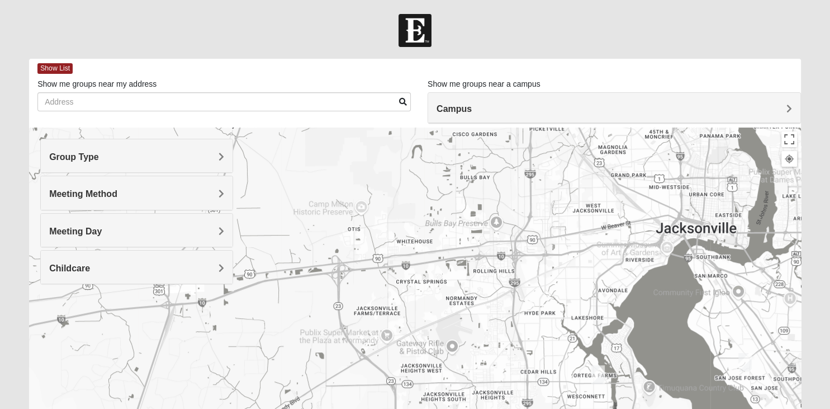
drag, startPoint x: 292, startPoint y: 285, endPoint x: 929, endPoint y: 243, distance: 638.1
click at [801, 243] on div at bounding box center [415, 350] width 772 height 447
click at [598, 372] on img "Mixed Harrison 32210" at bounding box center [598, 374] width 22 height 27
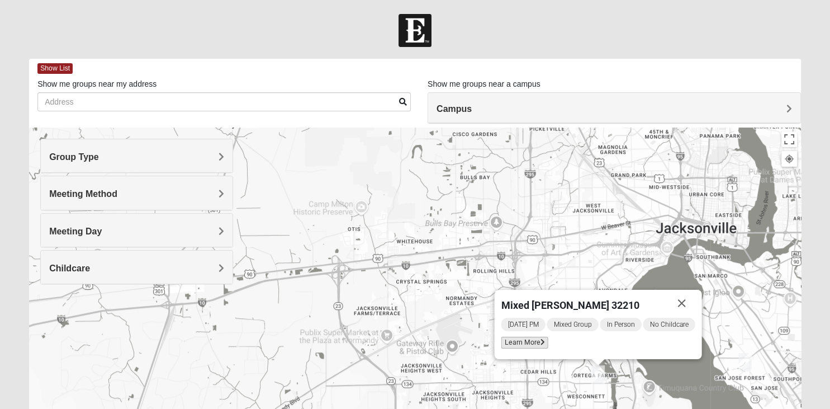
click at [527, 340] on span "Learn More" at bounding box center [524, 343] width 47 height 12
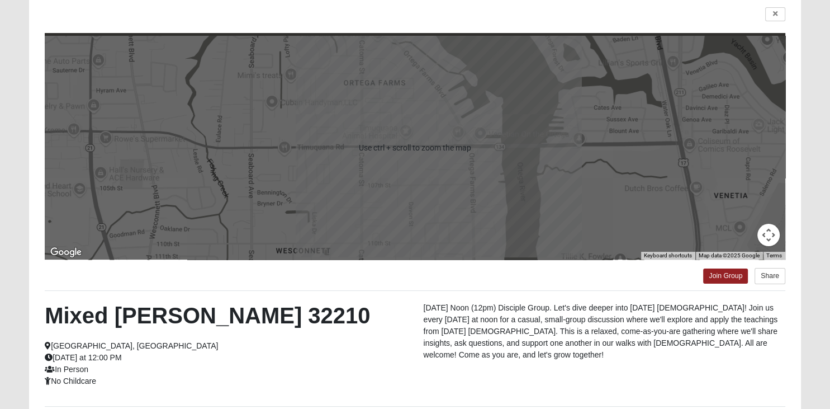
scroll to position [118, 0]
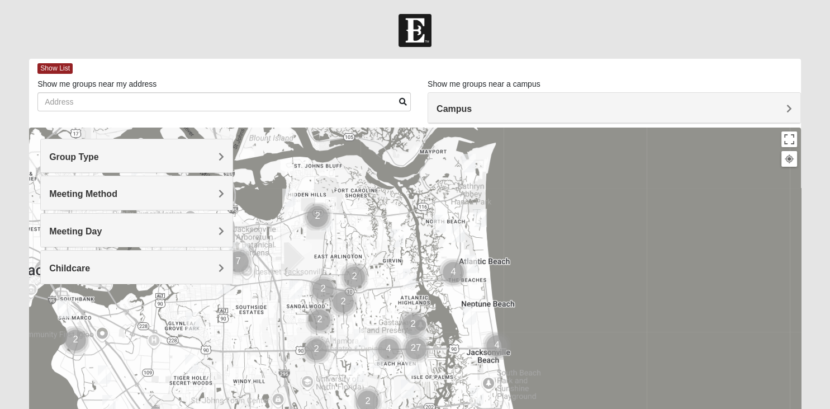
click at [104, 156] on h4 "Group Type" at bounding box center [136, 156] width 175 height 11
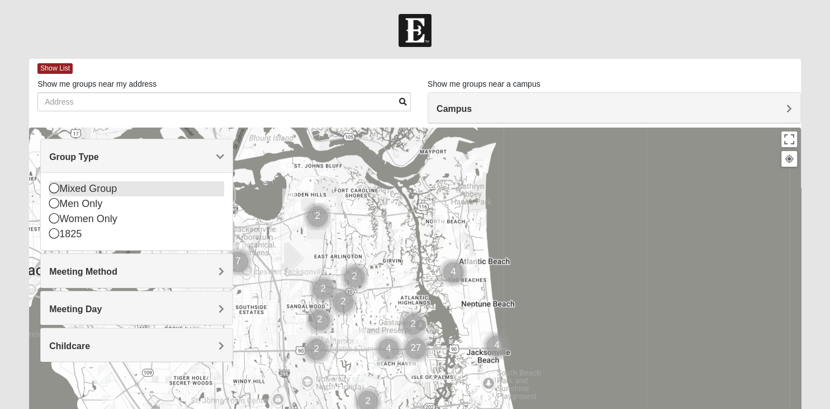
click at [83, 188] on div "Mixed Group" at bounding box center [136, 188] width 175 height 15
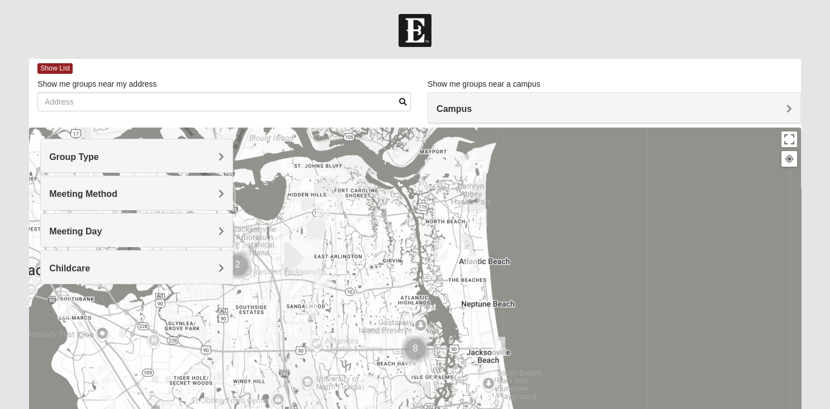
click at [65, 195] on span "Meeting Method" at bounding box center [83, 194] width 68 height 10
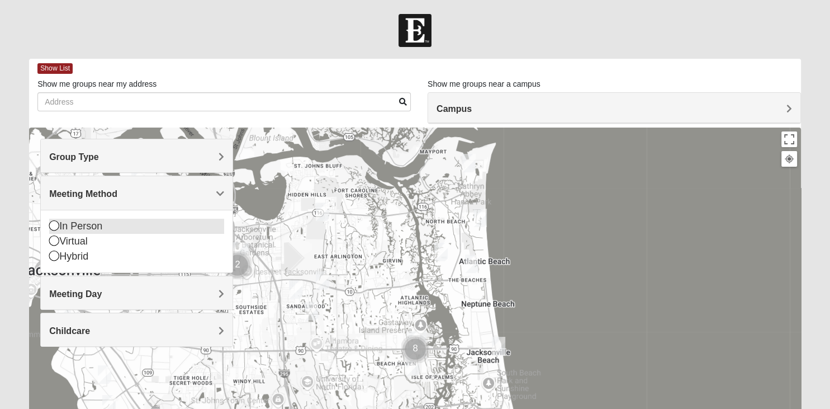
click at [53, 224] on icon at bounding box center [54, 225] width 10 height 10
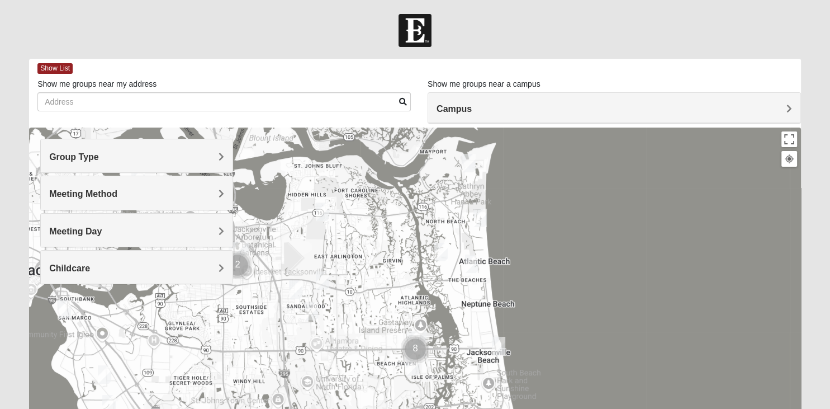
click at [64, 230] on span "Meeting Day" at bounding box center [75, 231] width 53 height 10
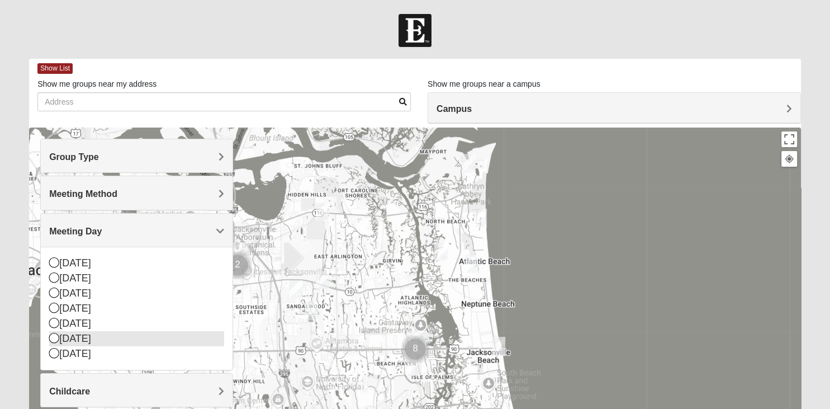
click at [55, 339] on icon at bounding box center [54, 338] width 10 height 10
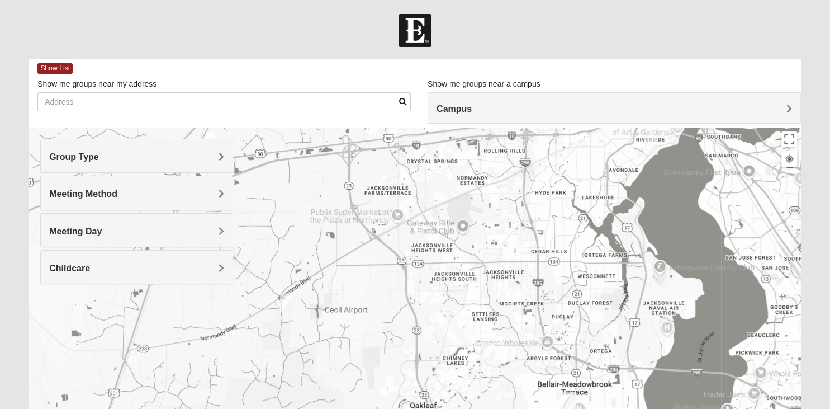
drag, startPoint x: 267, startPoint y: 310, endPoint x: 915, endPoint y: 148, distance: 667.9
click at [801, 148] on div at bounding box center [415, 350] width 772 height 447
click at [205, 227] on h4 "Meeting Day" at bounding box center [136, 231] width 175 height 11
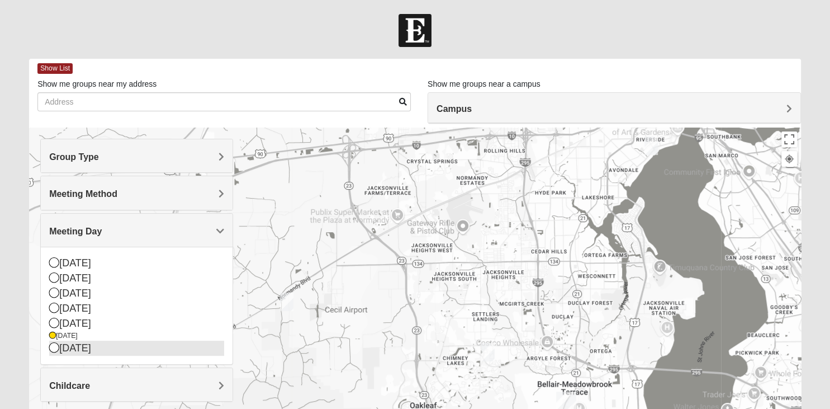
drag, startPoint x: 49, startPoint y: 345, endPoint x: 55, endPoint y: 347, distance: 6.4
click at [55, 347] on div "Sunday Monday Tuesday Wednesday Thursday Friday Saturday" at bounding box center [137, 305] width 192 height 117
click at [55, 347] on icon at bounding box center [54, 347] width 10 height 10
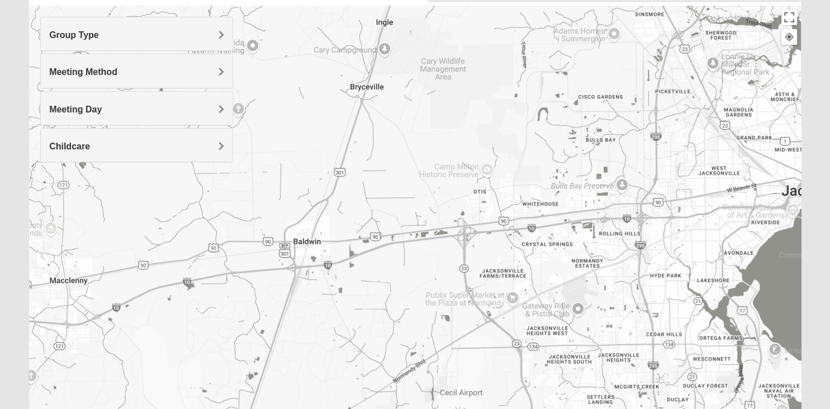
scroll to position [206, 0]
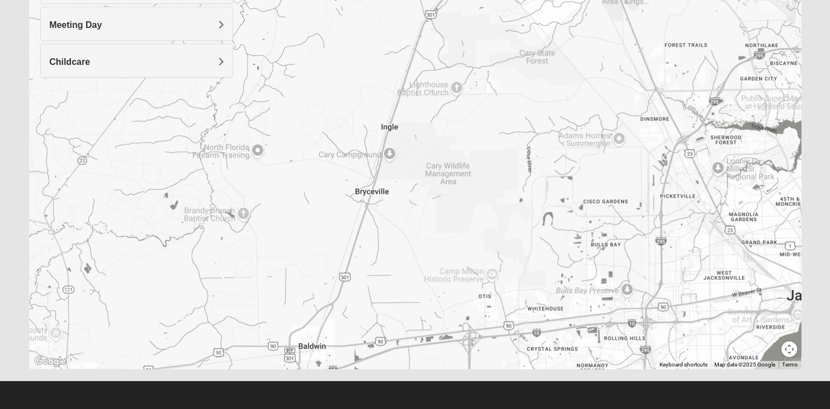
drag, startPoint x: 390, startPoint y: 248, endPoint x: 509, endPoint y: 435, distance: 221.4
click at [509, 368] on div at bounding box center [415, 144] width 772 height 447
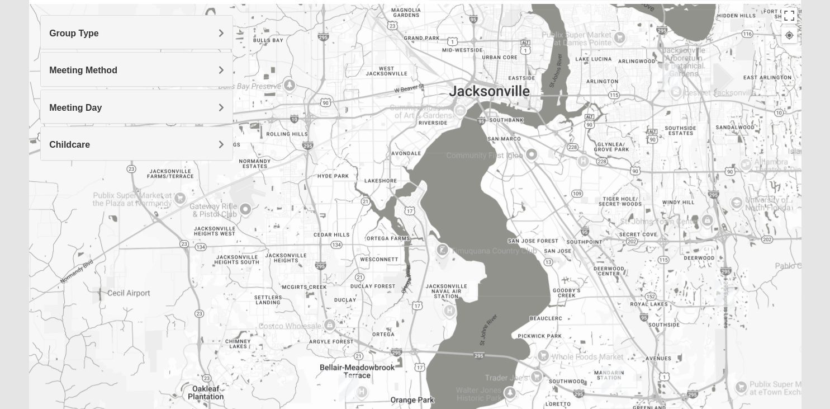
scroll to position [0, 0]
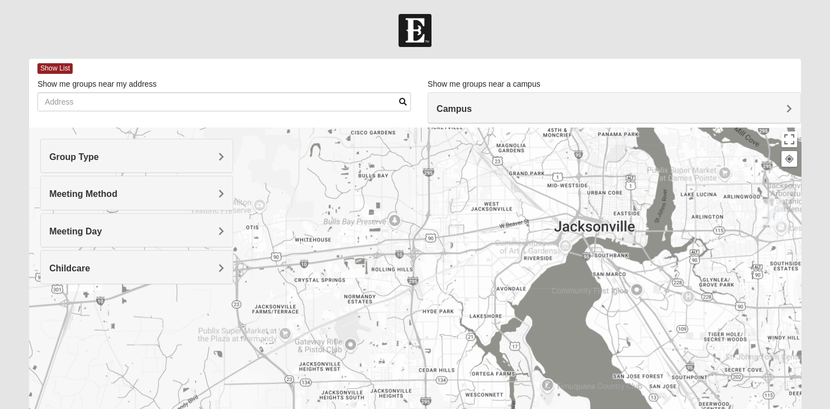
drag, startPoint x: 662, startPoint y: 259, endPoint x: 288, endPoint y: 159, distance: 387.7
click at [424, 191] on div at bounding box center [415, 350] width 772 height 447
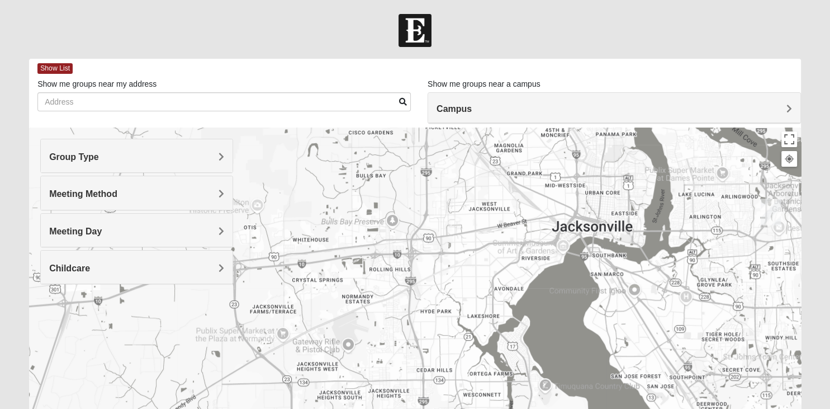
click at [177, 233] on h4 "Meeting Day" at bounding box center [136, 231] width 175 height 11
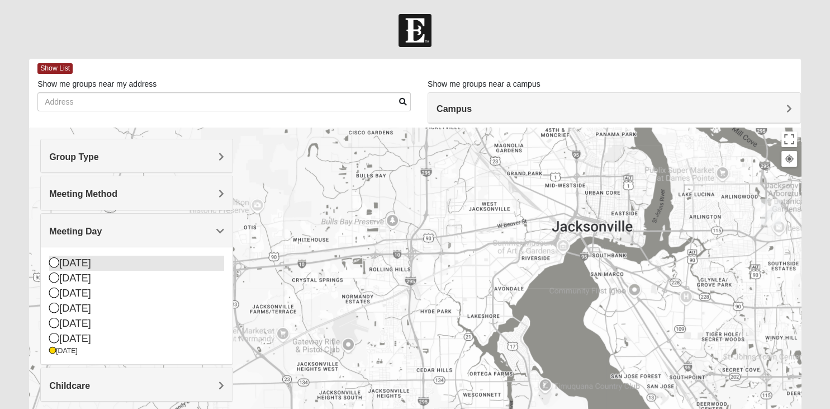
click at [54, 262] on icon at bounding box center [54, 262] width 10 height 10
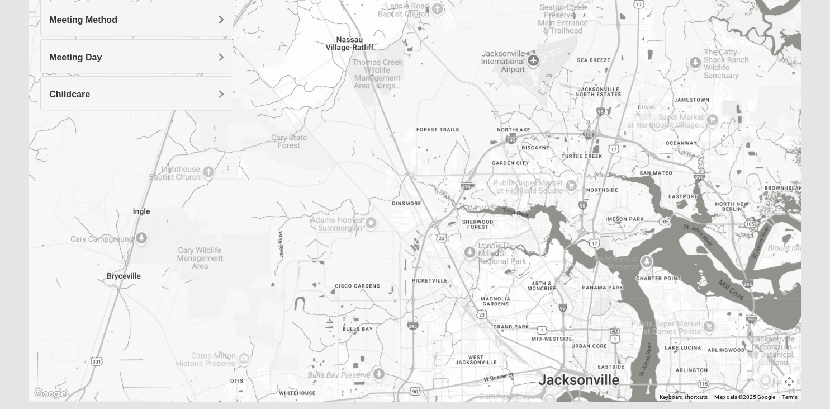
scroll to position [206, 0]
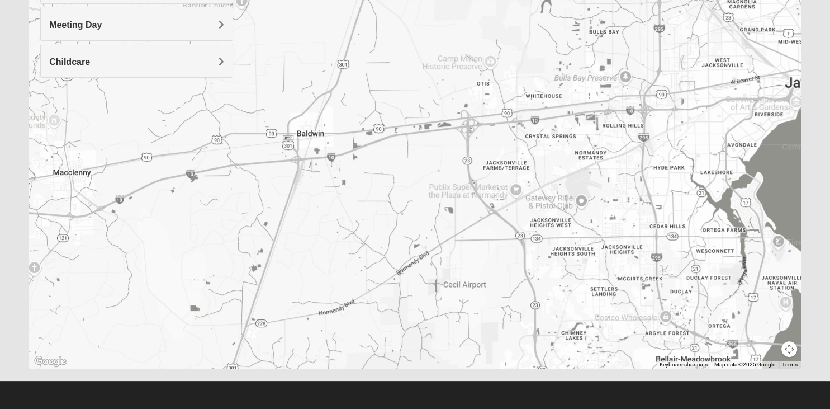
drag, startPoint x: 358, startPoint y: 254, endPoint x: 593, endPoint y: 111, distance: 274.2
click at [593, 111] on div at bounding box center [415, 144] width 772 height 447
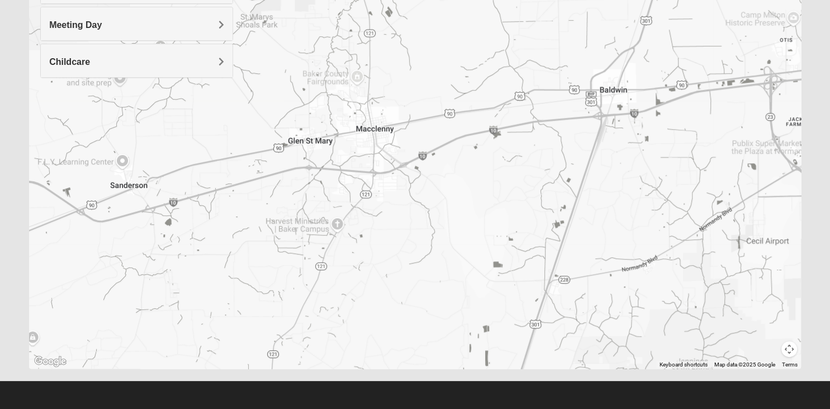
drag, startPoint x: 288, startPoint y: 192, endPoint x: 570, endPoint y: 139, distance: 286.7
click at [593, 150] on div at bounding box center [415, 144] width 772 height 447
click at [102, 21] on span "Meeting Day" at bounding box center [75, 25] width 53 height 10
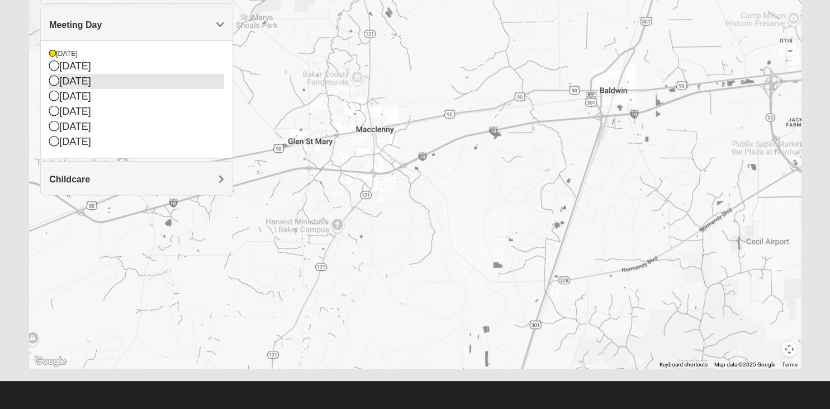
click at [54, 78] on icon at bounding box center [54, 80] width 10 height 10
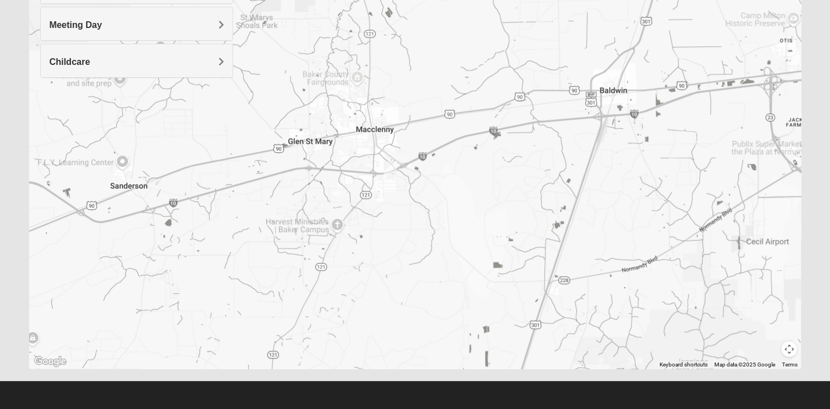
click at [390, 167] on img "Mixed Wagstaff 32063" at bounding box center [390, 170] width 22 height 27
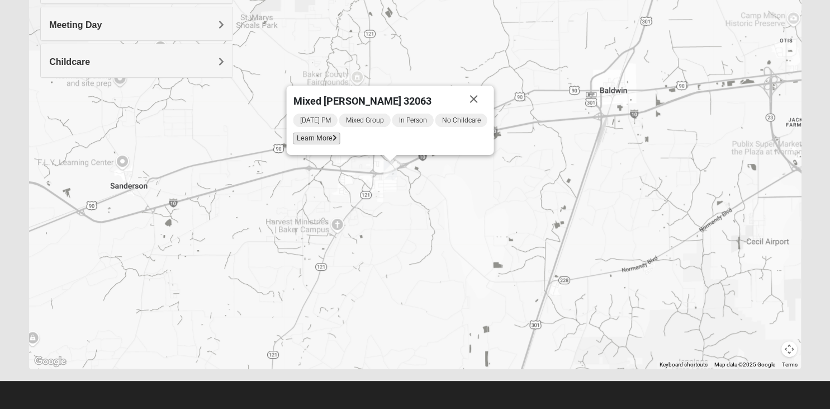
click at [326, 138] on span "Learn More" at bounding box center [316, 138] width 47 height 12
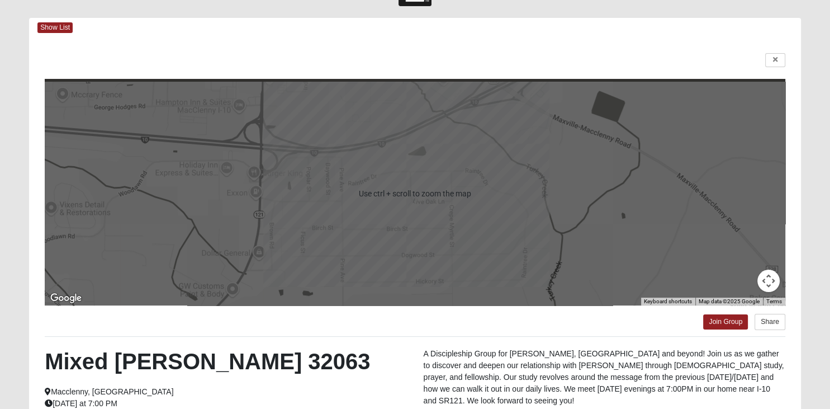
scroll to position [18, 0]
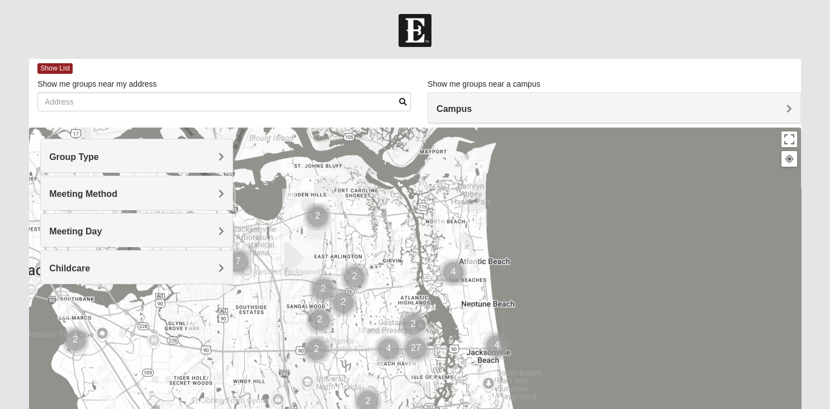
click at [109, 156] on h4 "Group Type" at bounding box center [136, 156] width 175 height 11
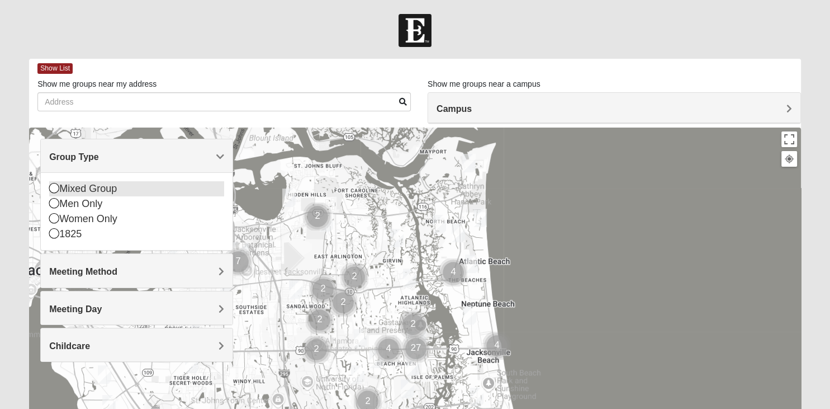
click at [55, 186] on icon at bounding box center [54, 188] width 10 height 10
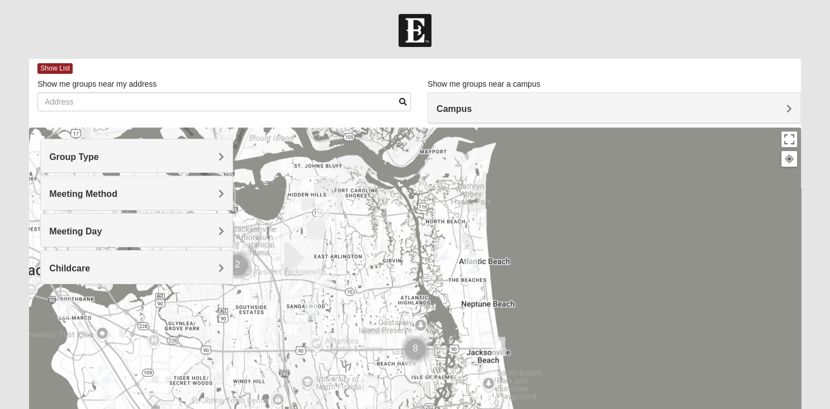
click at [73, 192] on span "Meeting Method" at bounding box center [83, 194] width 68 height 10
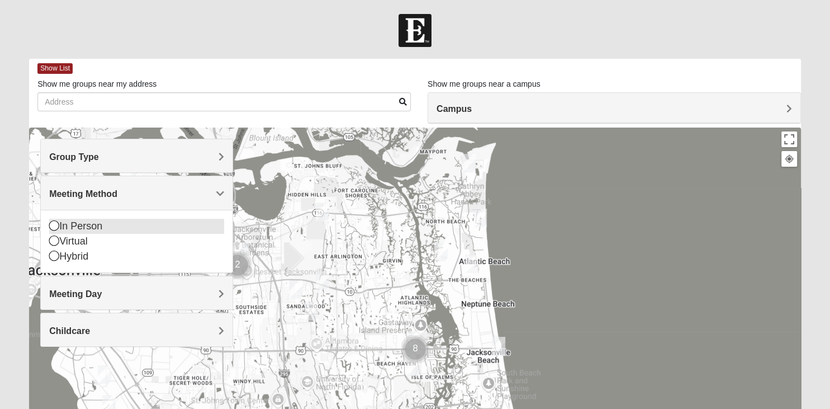
click at [50, 225] on icon at bounding box center [54, 225] width 10 height 10
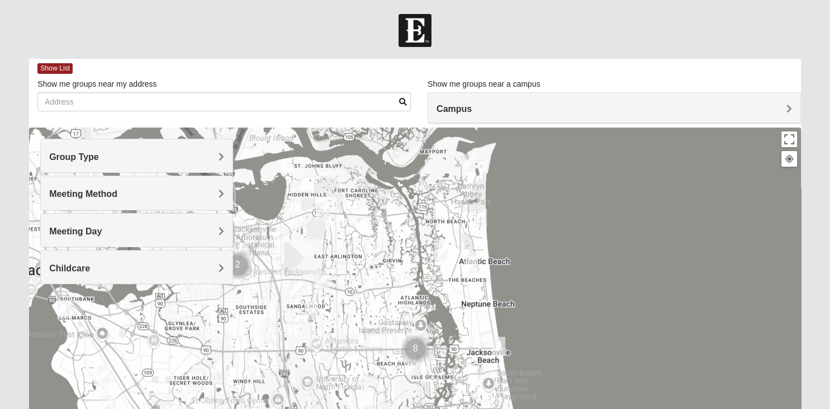
click at [57, 231] on span "Meeting Day" at bounding box center [75, 231] width 53 height 10
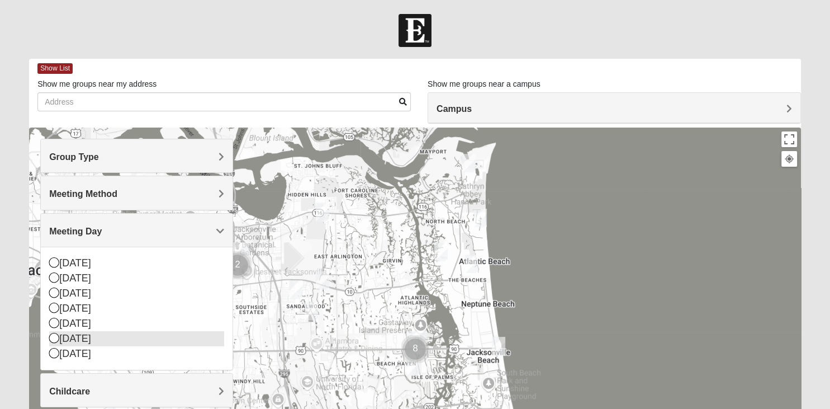
click at [53, 336] on icon at bounding box center [54, 338] width 10 height 10
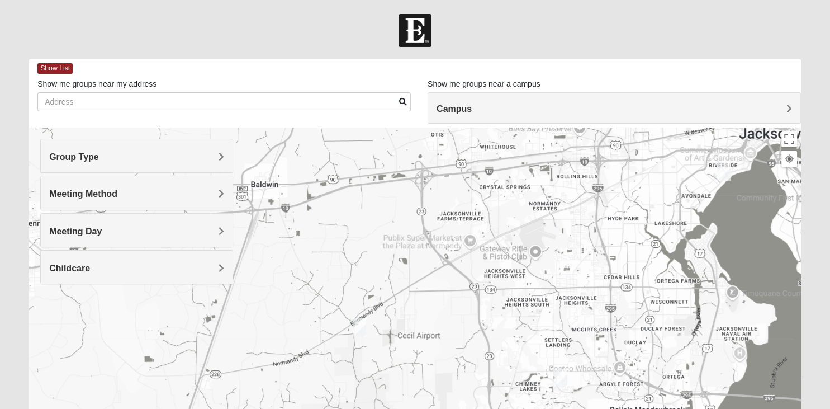
drag, startPoint x: 173, startPoint y: 328, endPoint x: 894, endPoint y: 191, distance: 733.9
click at [801, 191] on div at bounding box center [415, 350] width 772 height 447
click at [362, 324] on img "Mixed Corwin 32221" at bounding box center [359, 327] width 22 height 27
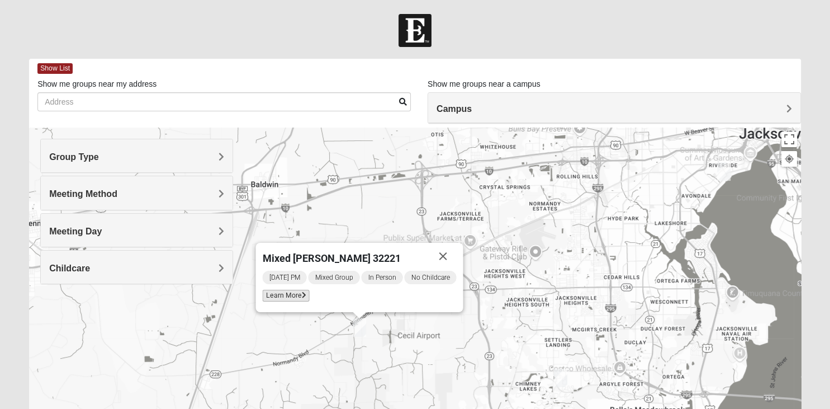
click at [290, 294] on span "Learn More" at bounding box center [285, 296] width 47 height 12
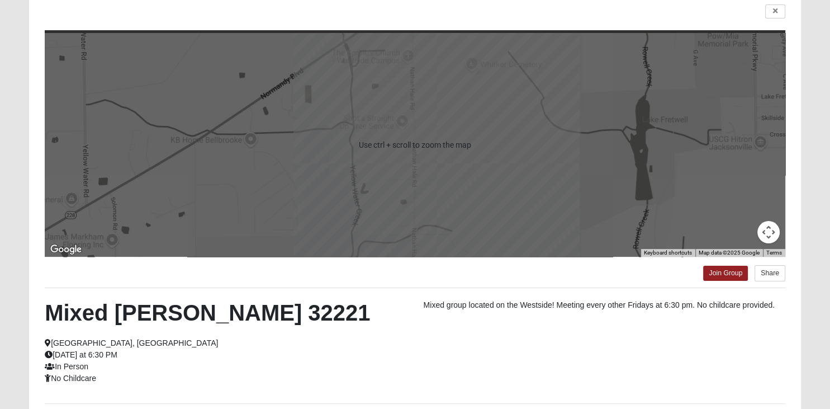
scroll to position [59, 0]
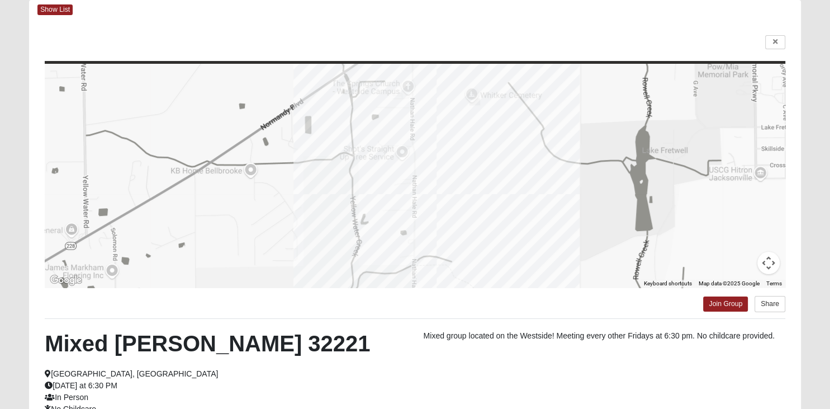
click at [770, 260] on button "Map camera controls" at bounding box center [768, 263] width 22 height 22
click at [684, 236] on button "Move left" at bounding box center [685, 235] width 22 height 22
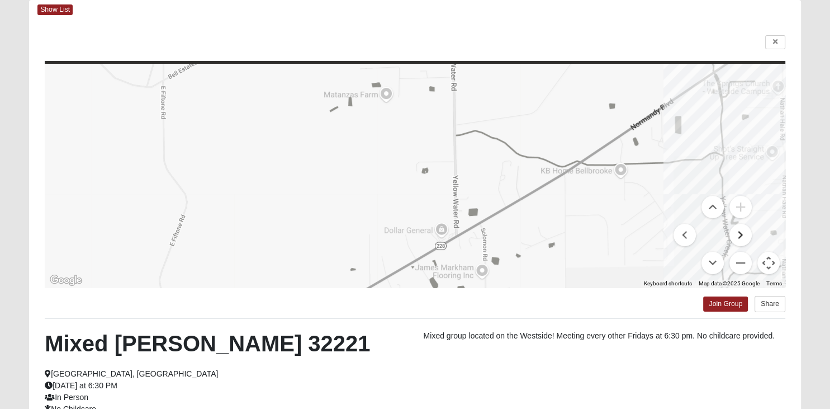
click at [735, 231] on button "Move right" at bounding box center [741, 235] width 22 height 22
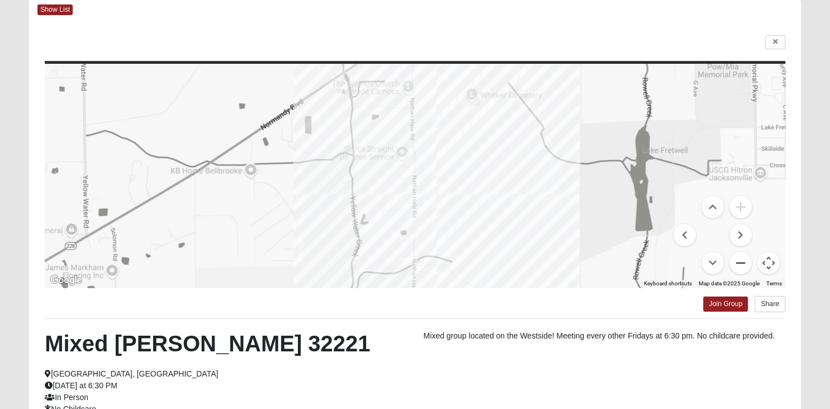
click at [741, 262] on button "Zoom out" at bounding box center [741, 263] width 22 height 22
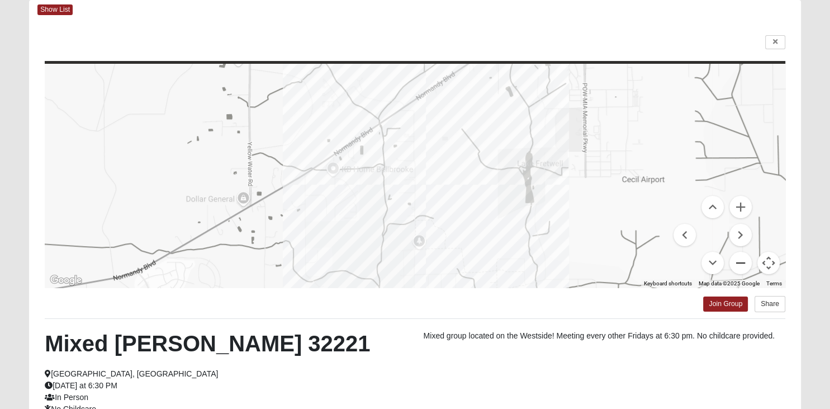
click at [741, 262] on button "Zoom out" at bounding box center [741, 263] width 22 height 22
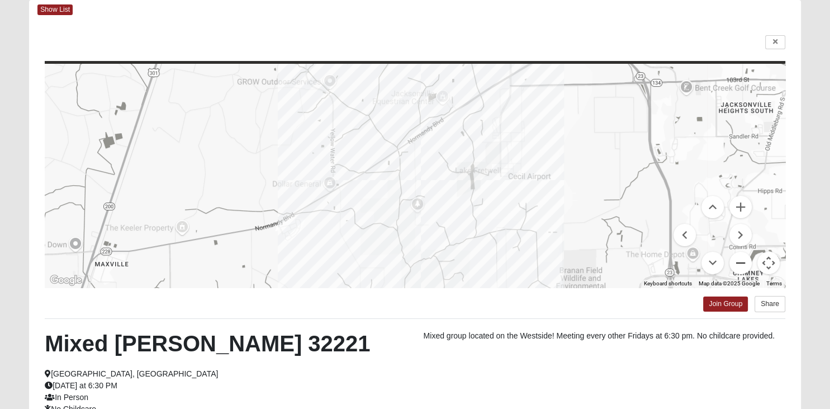
click at [741, 262] on button "Zoom out" at bounding box center [741, 263] width 22 height 22
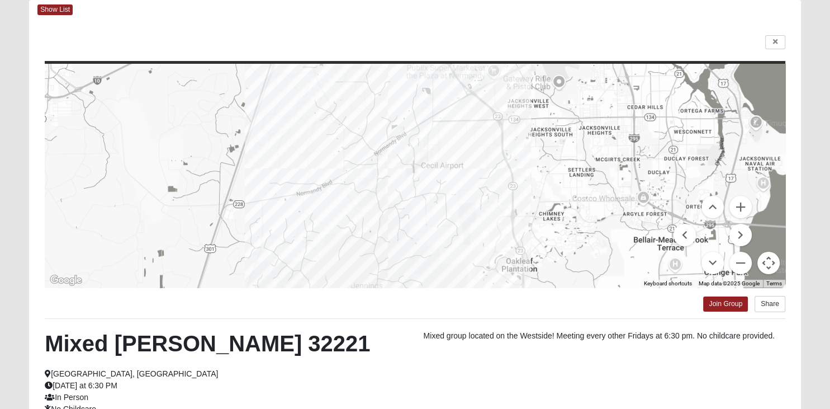
drag, startPoint x: 533, startPoint y: 138, endPoint x: 503, endPoint y: 130, distance: 31.0
click at [503, 130] on div at bounding box center [415, 176] width 741 height 224
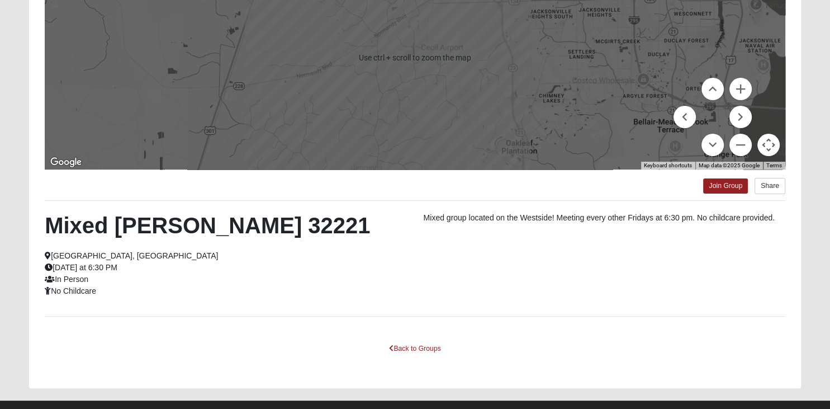
scroll to position [177, 0]
